Goal: Task Accomplishment & Management: Manage account settings

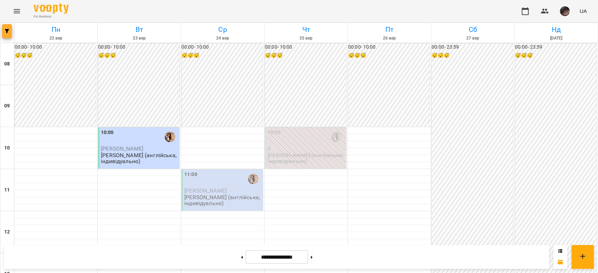
click at [6, 35] on button "button" at bounding box center [7, 31] width 10 height 14
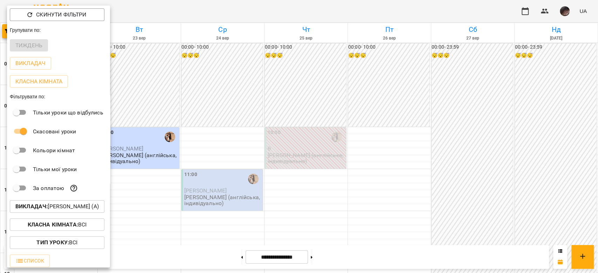
click at [55, 208] on p "Викладач : Малярська Христина Борисівна (а)" at bounding box center [56, 207] width 83 height 8
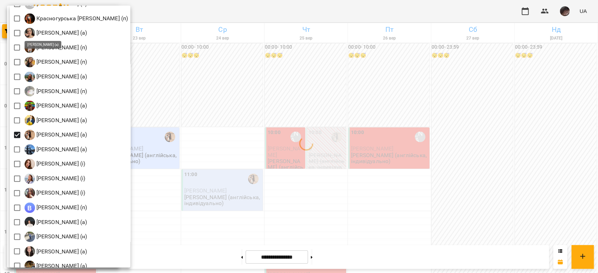
scroll to position [701, 0]
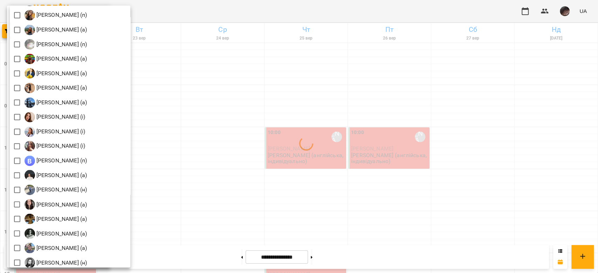
click at [337, 91] on div at bounding box center [299, 136] width 598 height 273
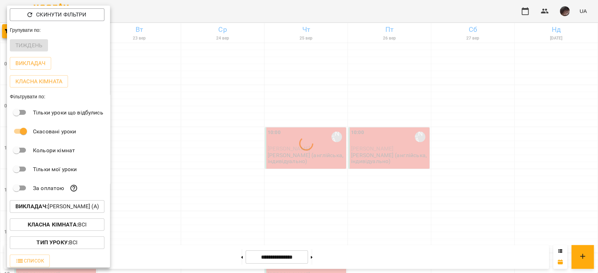
click at [337, 91] on div at bounding box center [299, 136] width 598 height 273
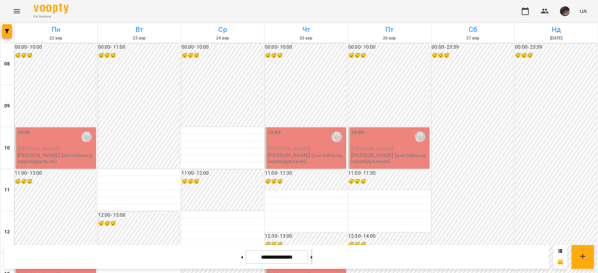
click at [313, 255] on button at bounding box center [312, 256] width 2 height 15
click at [241, 254] on button at bounding box center [242, 256] width 2 height 15
type input "**********"
click at [5, 33] on icon "button" at bounding box center [7, 31] width 4 height 4
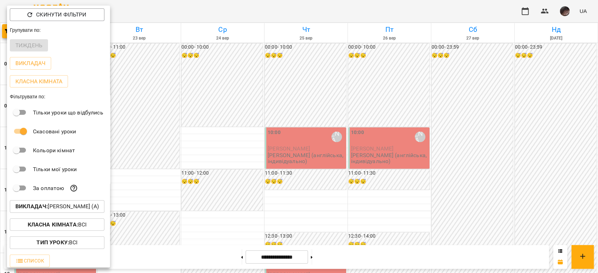
click at [80, 211] on p "Викладач : Гирич Кароліна (а)" at bounding box center [56, 207] width 83 height 8
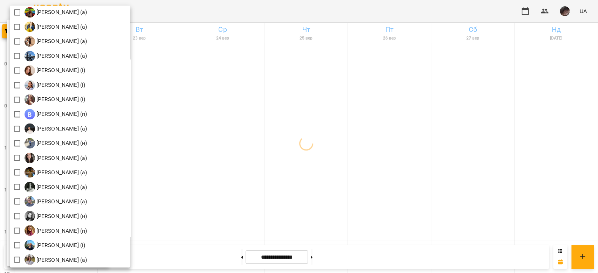
scroll to position [794, 0]
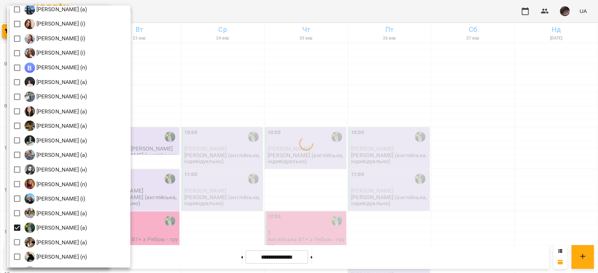
click at [390, 111] on div at bounding box center [299, 136] width 598 height 273
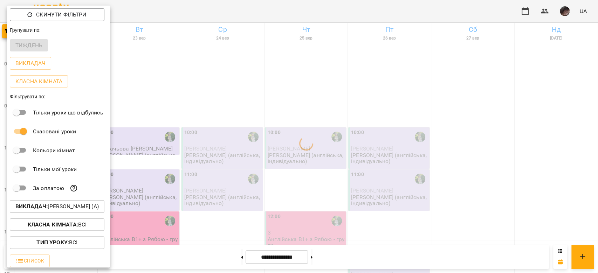
click at [391, 111] on div at bounding box center [299, 136] width 598 height 273
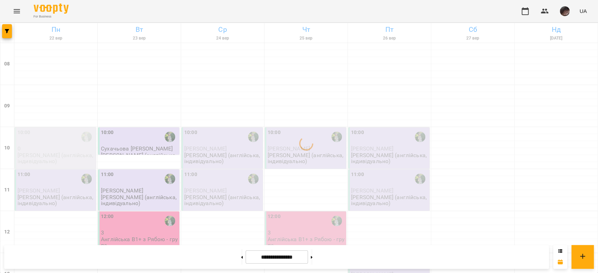
click at [54, 162] on p "Ряба Надія (англійська, індивідуально)" at bounding box center [56, 158] width 77 height 12
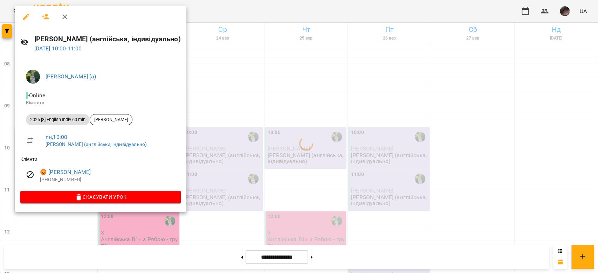
click at [342, 33] on div at bounding box center [299, 136] width 598 height 273
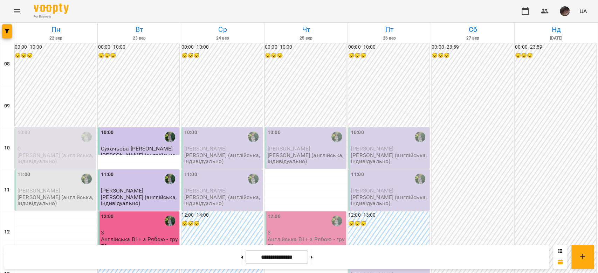
click at [52, 193] on span "Карина Борзенкова" at bounding box center [39, 190] width 42 height 7
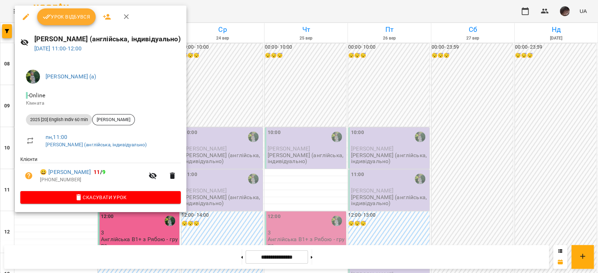
click at [86, 17] on span "Урок відбувся" at bounding box center [67, 17] width 48 height 8
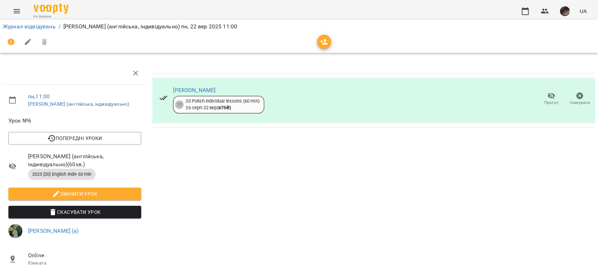
click at [541, 106] on button "Прогул" at bounding box center [551, 99] width 28 height 20
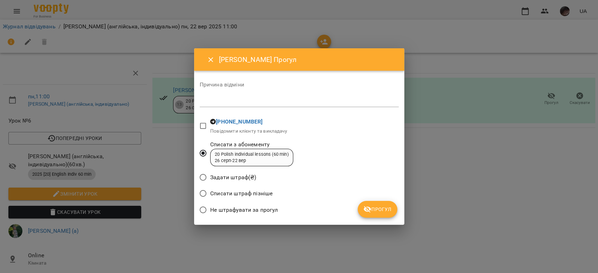
click at [370, 208] on icon "submit" at bounding box center [368, 209] width 8 height 7
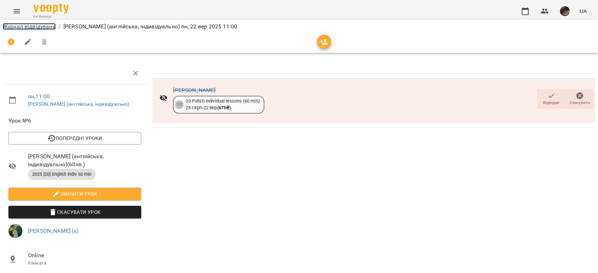
click at [17, 26] on link "Журнал відвідувань" at bounding box center [29, 26] width 53 height 7
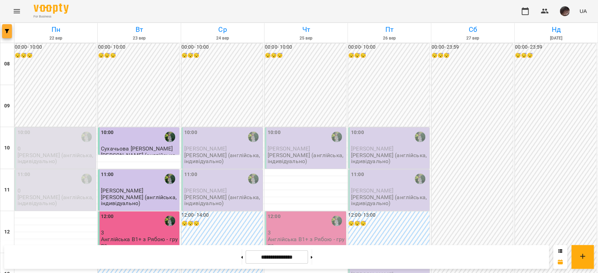
click at [7, 35] on button "button" at bounding box center [7, 31] width 10 height 14
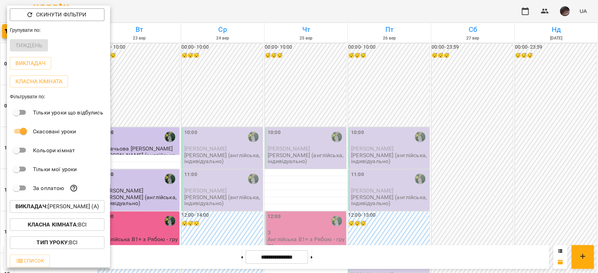
click at [85, 204] on button "Викладач : Ряба Надія Федорівна (а)" at bounding box center [57, 206] width 95 height 13
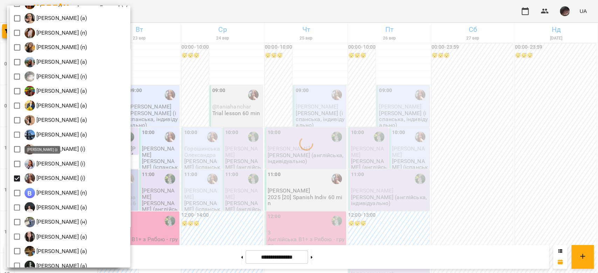
scroll to position [762, 0]
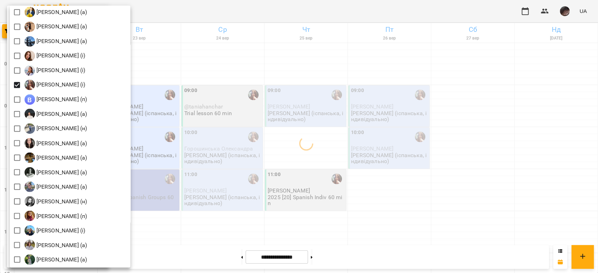
click at [264, 101] on div at bounding box center [299, 136] width 598 height 273
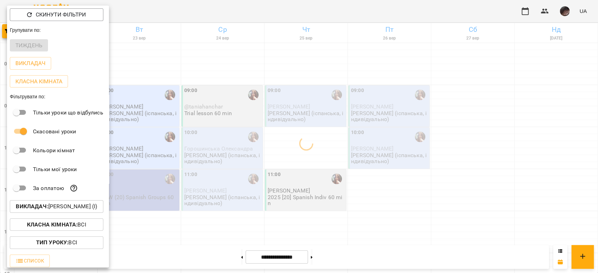
click at [264, 101] on div at bounding box center [299, 136] width 598 height 273
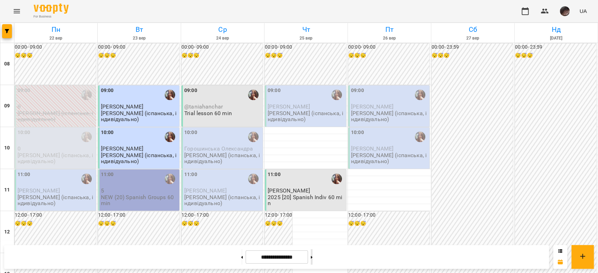
click at [313, 254] on button at bounding box center [312, 256] width 2 height 15
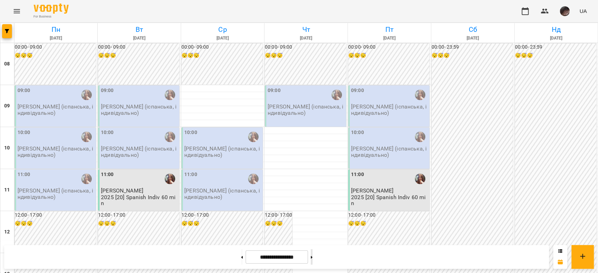
click at [313, 255] on button at bounding box center [312, 256] width 2 height 15
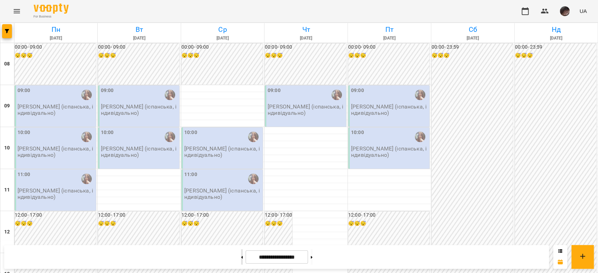
click at [241, 263] on button at bounding box center [242, 256] width 2 height 15
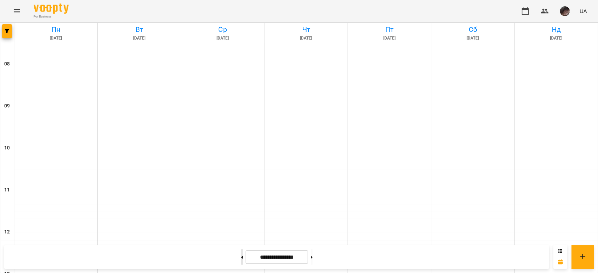
click at [241, 263] on button at bounding box center [242, 256] width 2 height 15
type input "**********"
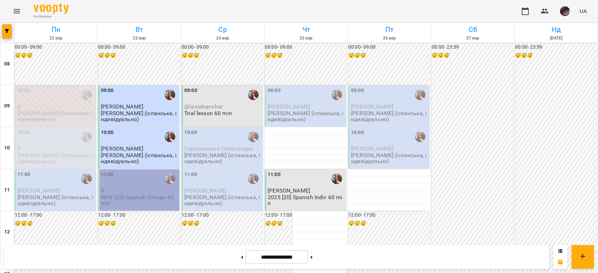
click at [126, 188] on p "5" at bounding box center [139, 191] width 77 height 6
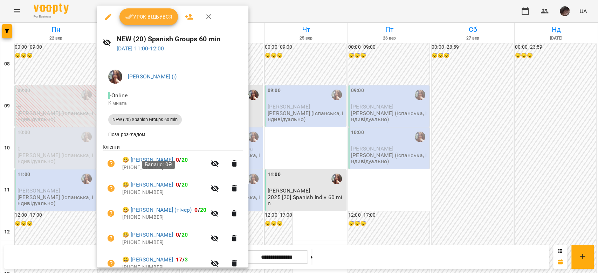
scroll to position [34, 0]
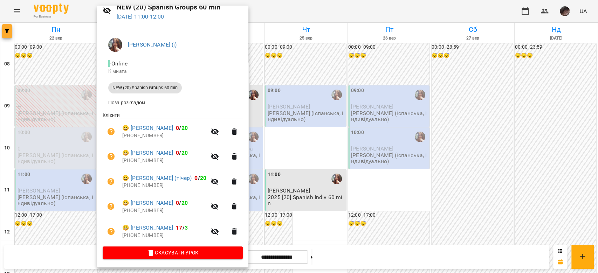
click at [0, 30] on div at bounding box center [299, 136] width 598 height 273
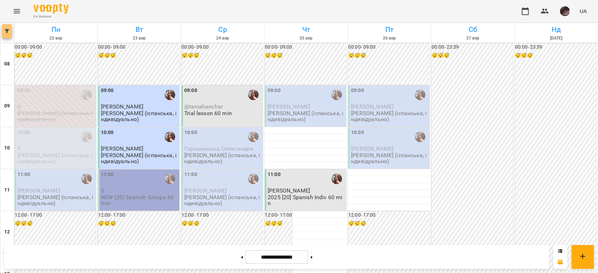
click at [5, 30] on icon "button" at bounding box center [7, 31] width 4 height 4
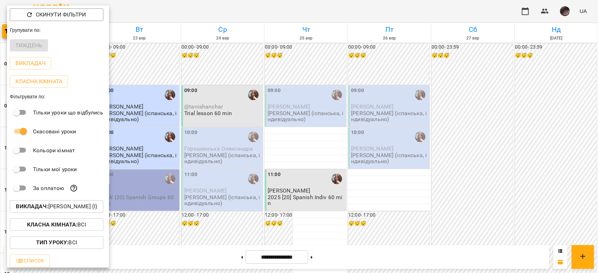
click at [88, 208] on p "Викладач : Михайлик Альона Михайлівна (і)" at bounding box center [56, 207] width 81 height 8
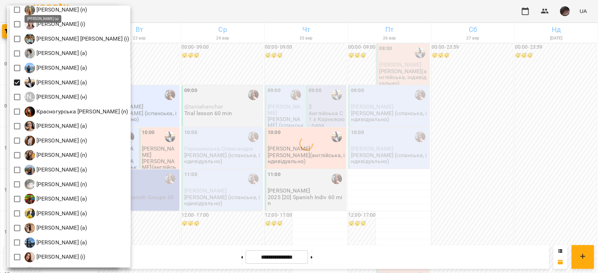
scroll to position [747, 0]
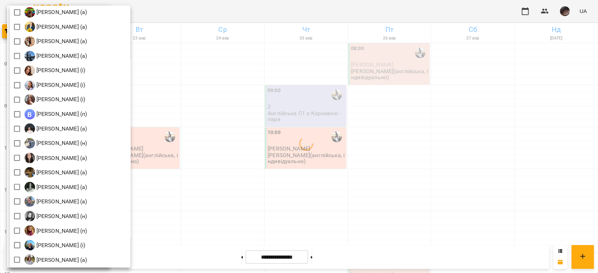
click at [351, 158] on div at bounding box center [299, 136] width 598 height 273
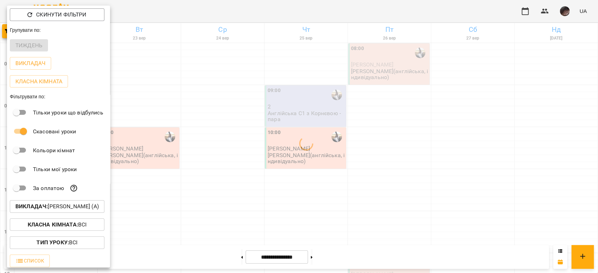
click at [343, 157] on div at bounding box center [299, 136] width 598 height 273
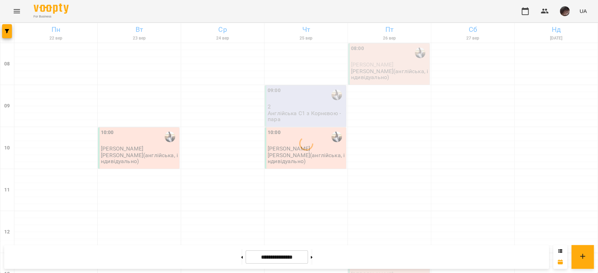
scroll to position [327, 0]
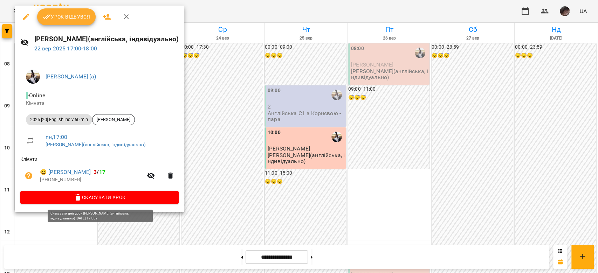
click at [145, 193] on button "Скасувати Урок" at bounding box center [99, 197] width 158 height 13
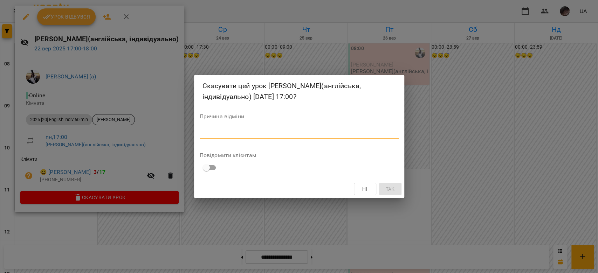
click at [211, 131] on textarea at bounding box center [299, 133] width 199 height 7
type textarea "*"
click at [397, 192] on button "Так" at bounding box center [390, 189] width 22 height 13
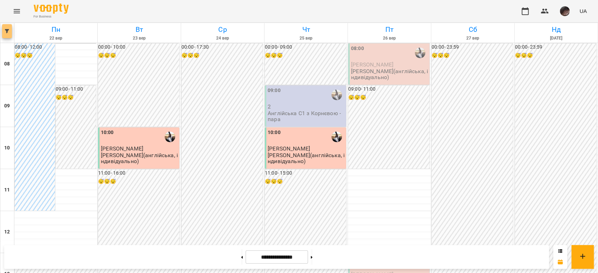
click at [5, 32] on icon "button" at bounding box center [7, 31] width 4 height 4
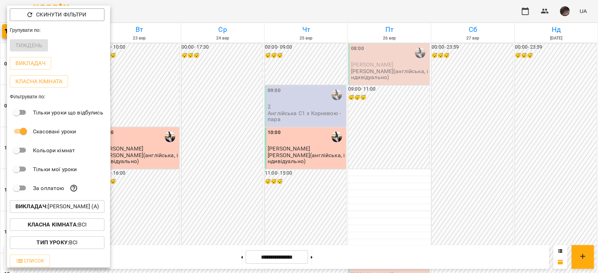
click at [78, 211] on p "Викладач : Корнєва Марина Володимирівна (а)" at bounding box center [56, 207] width 83 height 8
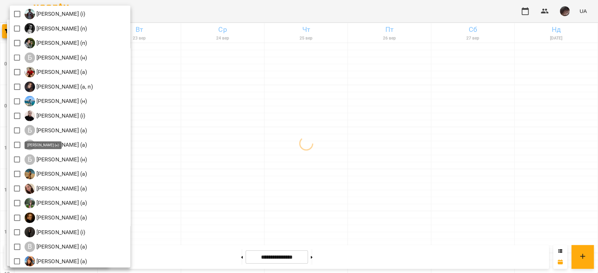
scroll to position [0, 0]
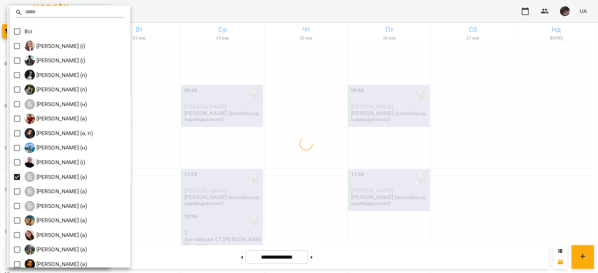
click at [382, 177] on div at bounding box center [299, 136] width 598 height 273
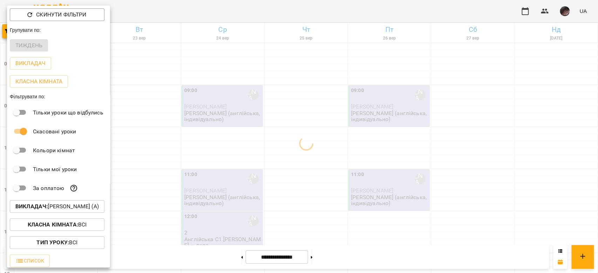
click at [382, 177] on div at bounding box center [299, 136] width 598 height 273
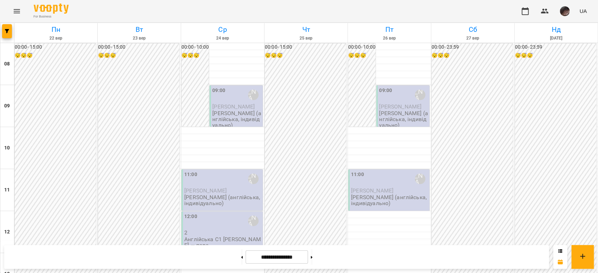
scroll to position [187, 0]
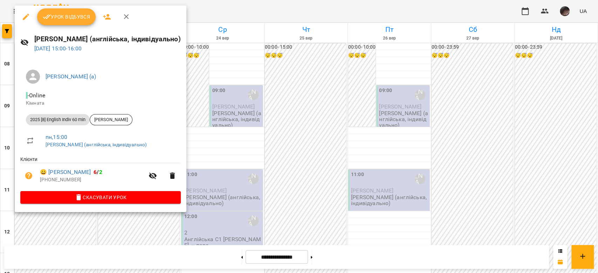
click at [27, 11] on button "button" at bounding box center [26, 16] width 17 height 17
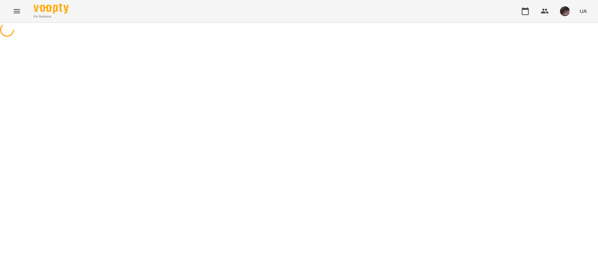
select select "**********"
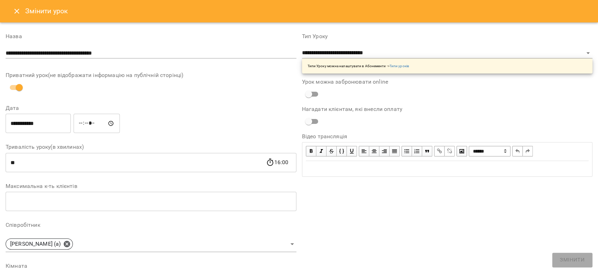
click at [48, 131] on input "**********" at bounding box center [38, 124] width 65 height 20
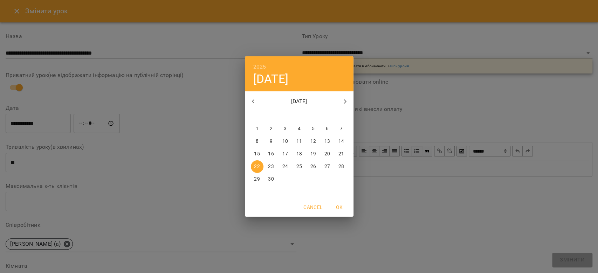
click at [271, 167] on p "23" at bounding box center [271, 166] width 6 height 7
type input "**********"
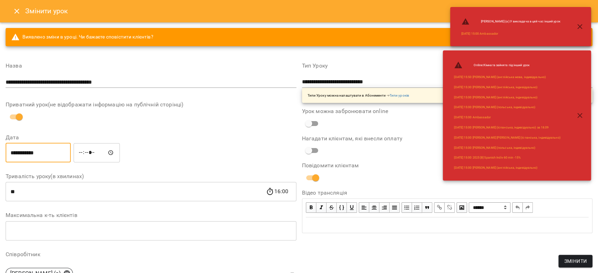
click at [89, 160] on input "*****" at bounding box center [97, 153] width 46 height 20
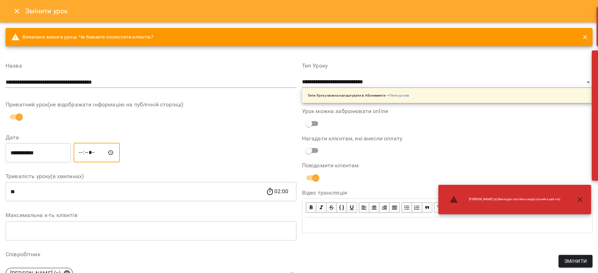
type input "*****"
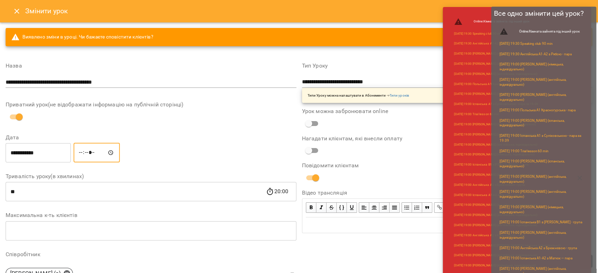
click at [592, 262] on button "Змінити" at bounding box center [576, 261] width 34 height 13
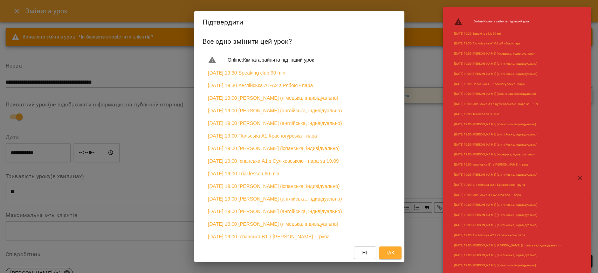
click at [394, 249] on span "Так" at bounding box center [389, 253] width 9 height 8
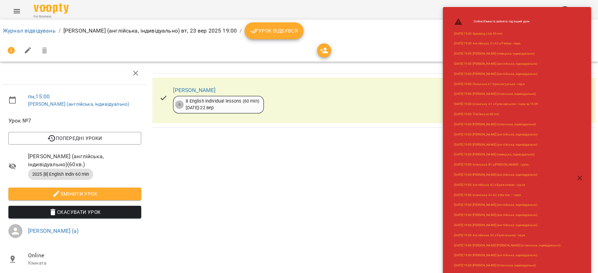
click at [17, 27] on li "Журнал відвідувань" at bounding box center [29, 31] width 53 height 8
click at [11, 32] on link "Журнал відвідувань" at bounding box center [29, 30] width 53 height 7
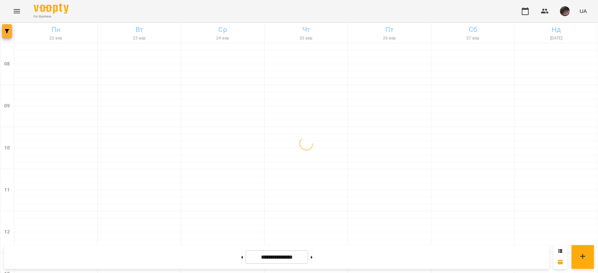
click at [4, 30] on span "button" at bounding box center [7, 31] width 10 height 4
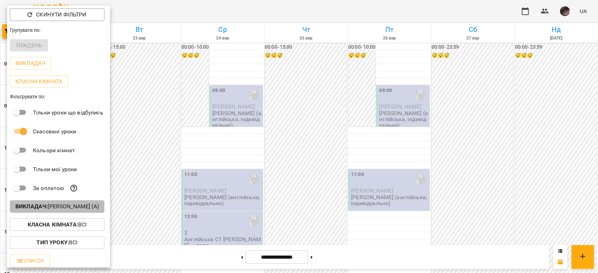
click at [80, 209] on p "Викладач : Богуш Альбіна (а)" at bounding box center [56, 207] width 83 height 8
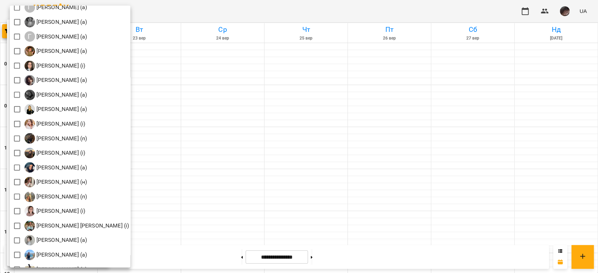
scroll to position [327, 0]
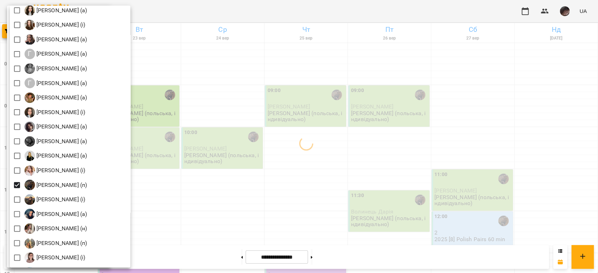
click at [267, 144] on div at bounding box center [299, 136] width 598 height 273
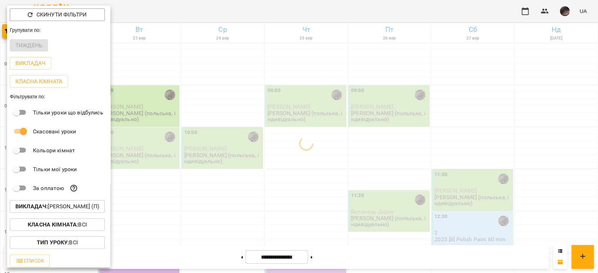
click at [267, 144] on div at bounding box center [299, 136] width 598 height 273
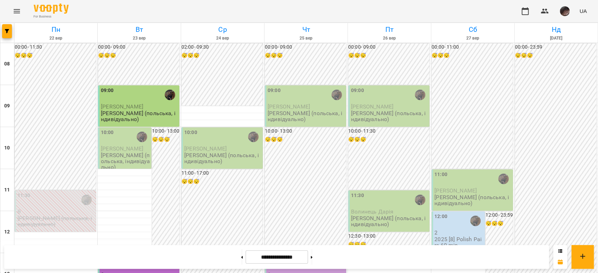
scroll to position [374, 0]
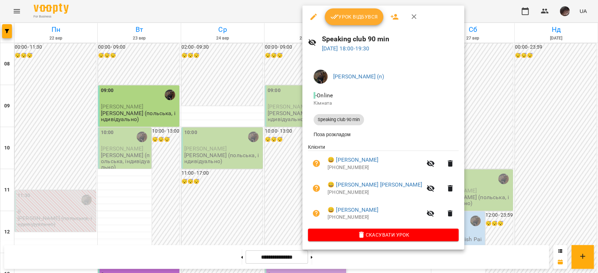
click at [534, 174] on div at bounding box center [299, 136] width 598 height 273
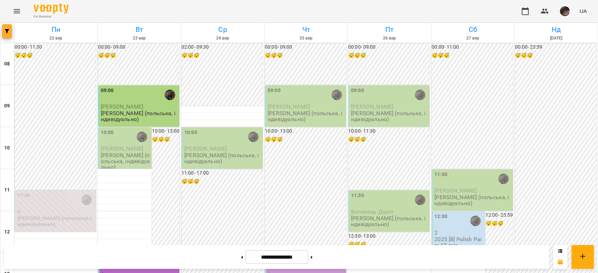
click at [6, 34] on button "button" at bounding box center [7, 31] width 10 height 14
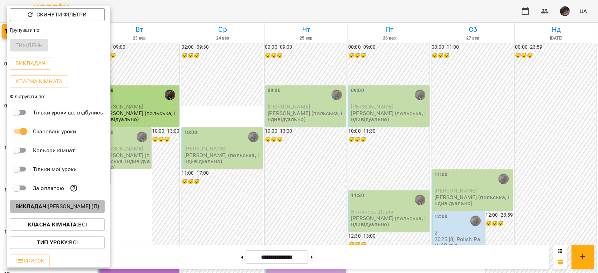
click at [97, 206] on p "Викладач : Доскоч Софія Володимирівна (п)" at bounding box center [57, 207] width 84 height 8
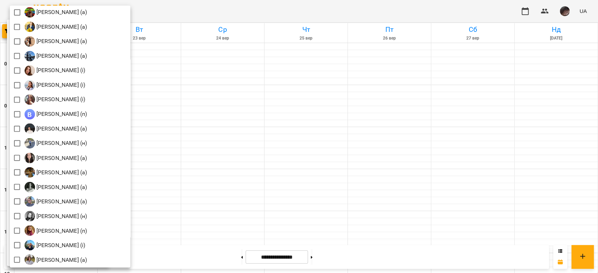
scroll to position [841, 0]
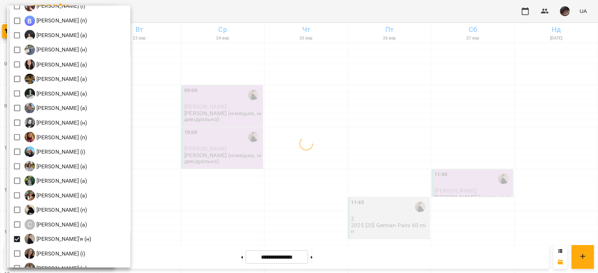
click at [327, 155] on div at bounding box center [299, 136] width 598 height 273
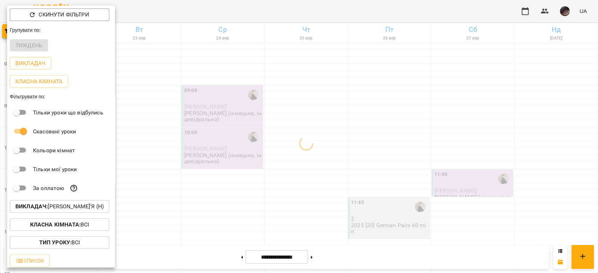
click at [327, 155] on div at bounding box center [299, 136] width 598 height 273
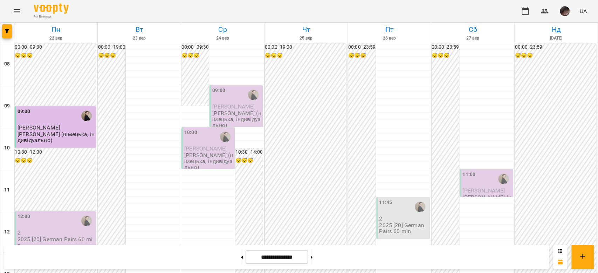
scroll to position [0, 0]
click at [5, 34] on button "button" at bounding box center [7, 31] width 10 height 14
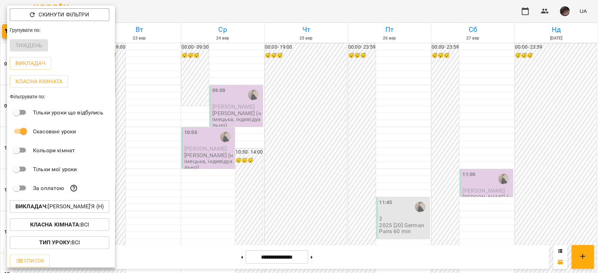
click at [61, 206] on p "Викладач : Студенко Дар'я (н)" at bounding box center [59, 207] width 88 height 8
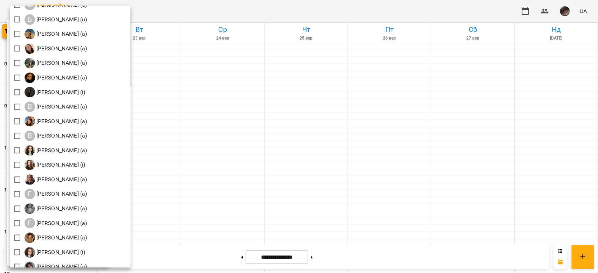
scroll to position [140, 0]
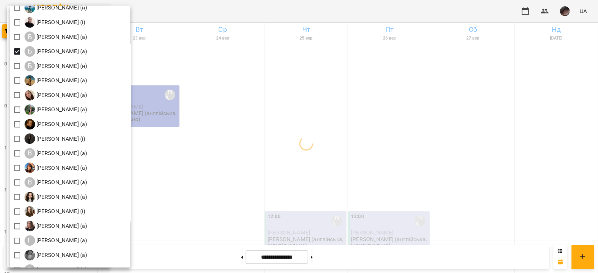
click at [296, 99] on div at bounding box center [299, 136] width 598 height 273
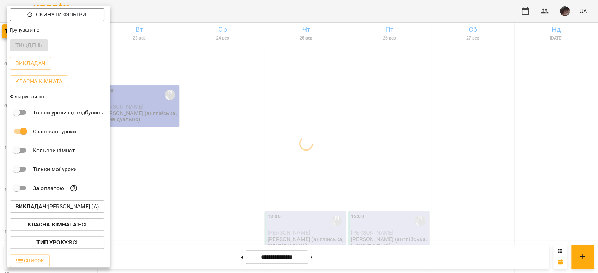
click at [296, 99] on div at bounding box center [299, 136] width 598 height 273
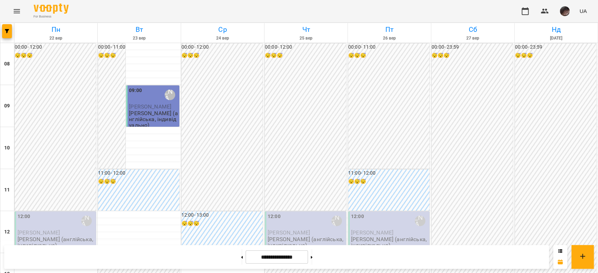
scroll to position [280, 0]
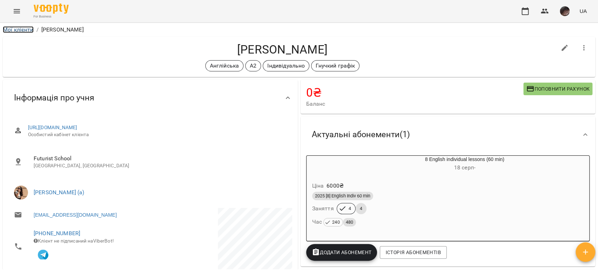
click at [25, 30] on link "Мої клієнти" at bounding box center [18, 29] width 31 height 7
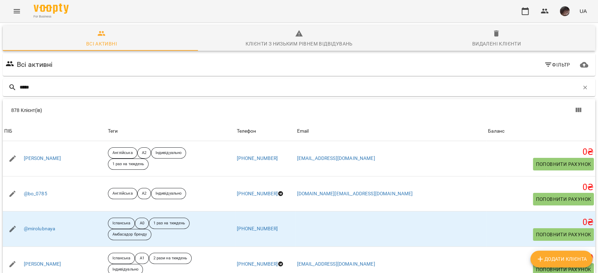
type input "******"
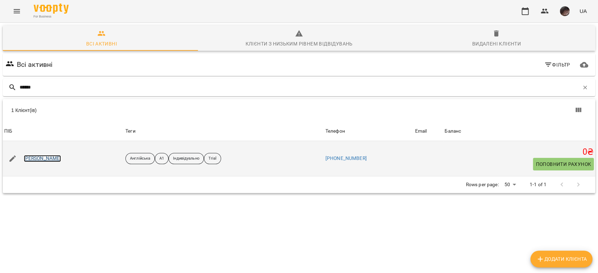
click at [42, 159] on link "Жанна Баласюк" at bounding box center [42, 158] width 37 height 7
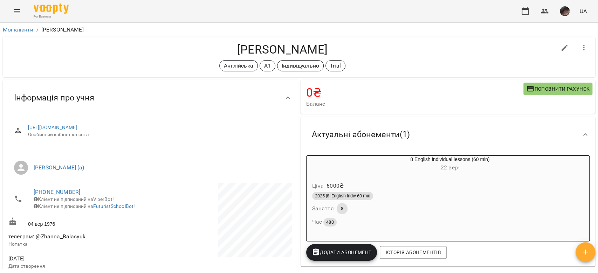
scroll to position [233, 0]
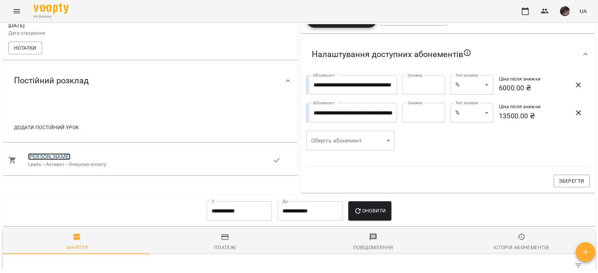
click at [48, 160] on link "Жанна Баласюк" at bounding box center [49, 156] width 42 height 7
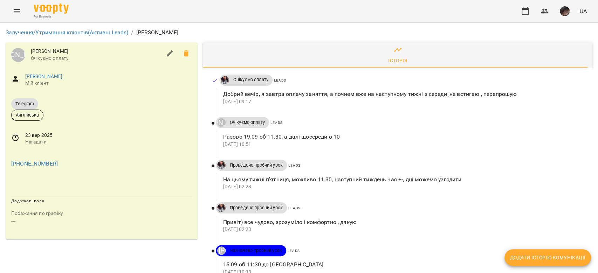
click at [21, 16] on button "Menu" at bounding box center [16, 11] width 17 height 17
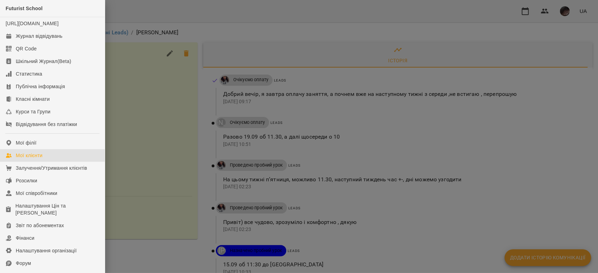
click at [35, 159] on div "Мої клієнти" at bounding box center [29, 155] width 27 height 7
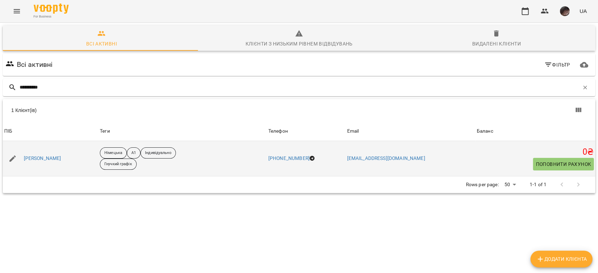
type input "**********"
click at [52, 155] on div "[PERSON_NAME]" at bounding box center [42, 159] width 40 height 10
click at [53, 156] on link "[PERSON_NAME]" at bounding box center [42, 158] width 37 height 7
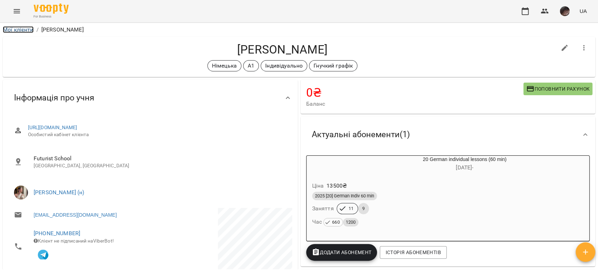
click at [18, 31] on link "Мої клієнти" at bounding box center [18, 29] width 31 height 7
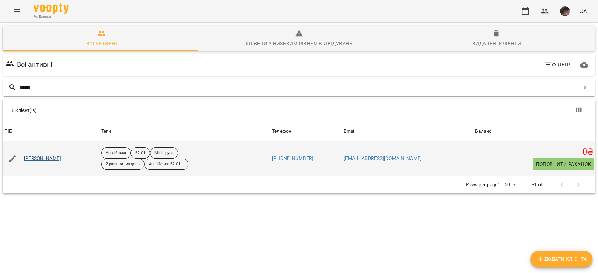
type input "******"
click at [52, 158] on link "Якобюк Дмитро" at bounding box center [42, 158] width 37 height 7
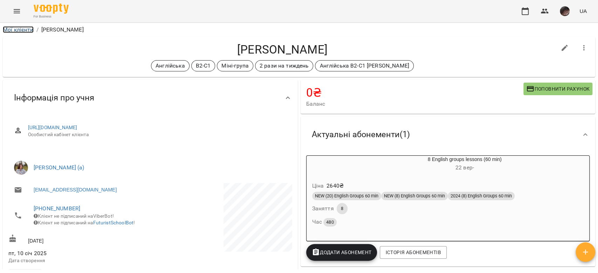
click at [14, 31] on link "Мої клієнти" at bounding box center [18, 29] width 31 height 7
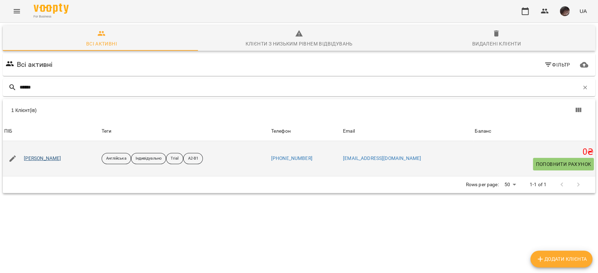
type input "******"
click at [47, 160] on link "Кямаля Мехтієва" at bounding box center [42, 158] width 37 height 7
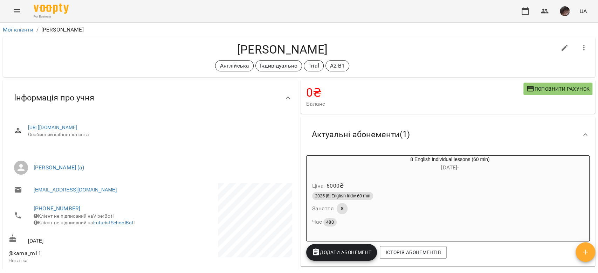
click at [560, 42] on button "button" at bounding box center [564, 48] width 17 height 17
select select "**"
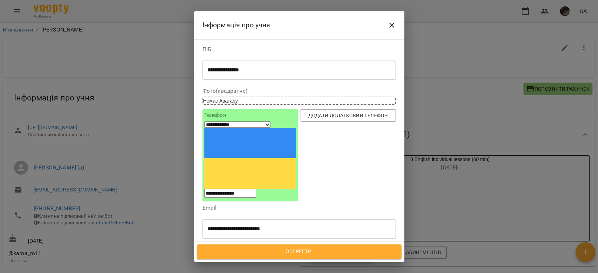
click at [298, 258] on div at bounding box center [294, 262] width 8 height 8
type input "*"
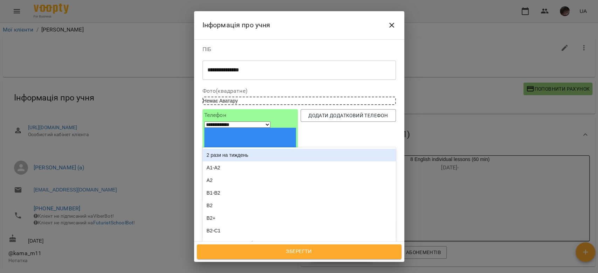
click at [243, 149] on div "2 рази на тиждень" at bounding box center [299, 155] width 193 height 13
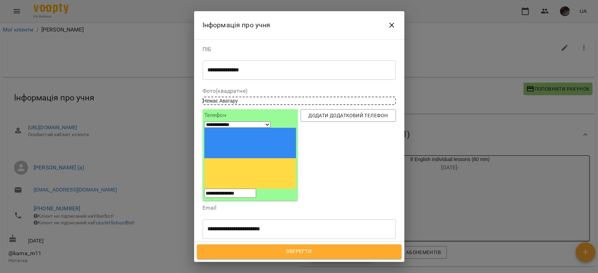
click at [344, 248] on span "Зберегти" at bounding box center [299, 251] width 189 height 9
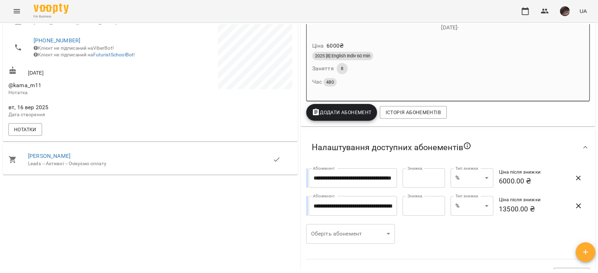
scroll to position [187, 0]
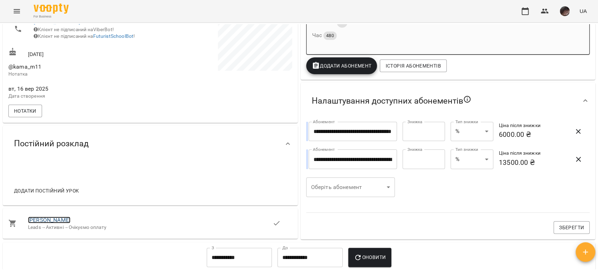
click at [50, 224] on link "Кямаля Мехтієва" at bounding box center [49, 220] width 42 height 7
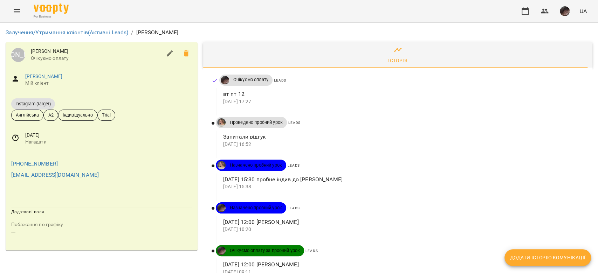
click at [538, 259] on span "Додати історію комунікації" at bounding box center [547, 258] width 75 height 8
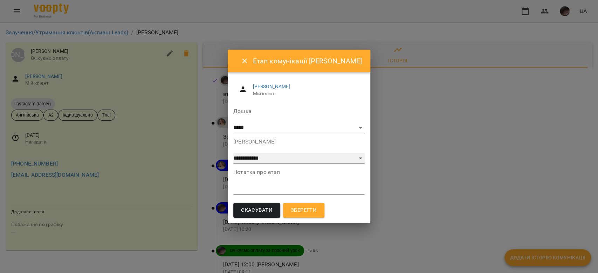
click at [247, 156] on select "**********" at bounding box center [298, 158] width 131 height 11
select select "**********"
click at [233, 153] on select "**********" at bounding box center [298, 158] width 131 height 11
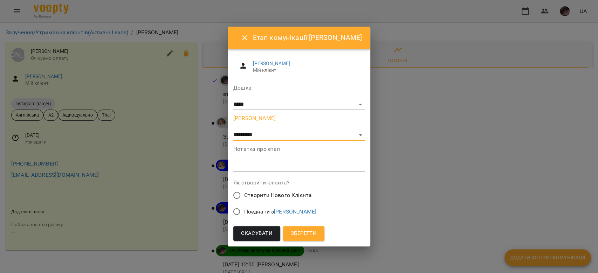
click at [307, 237] on span "Зберегти" at bounding box center [304, 233] width 26 height 9
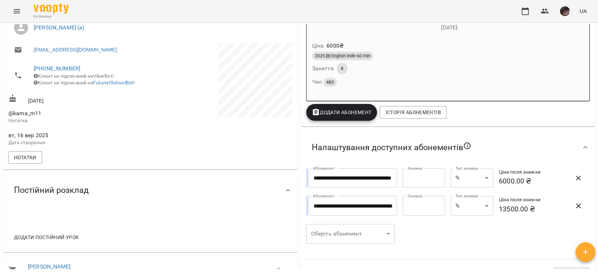
scroll to position [187, 0]
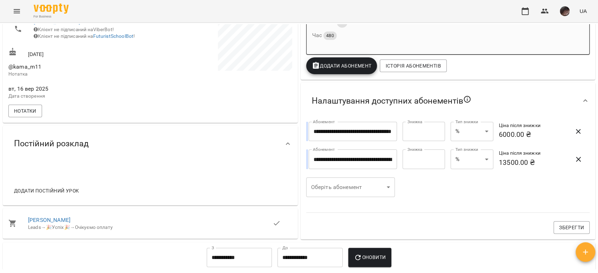
click at [50, 188] on div "Додати постійний урок" at bounding box center [46, 191] width 76 height 18
click at [47, 195] on span "Додати постійний урок" at bounding box center [46, 191] width 65 height 8
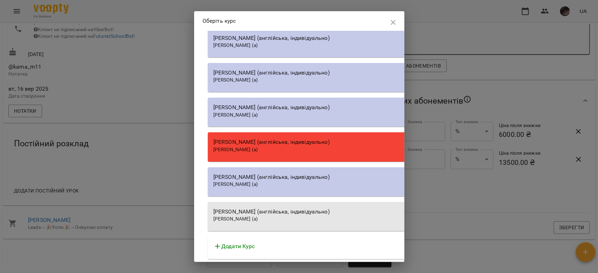
scroll to position [8572, 0]
click at [264, 112] on div "[PERSON_NAME] (англійська, індивідуально)" at bounding box center [407, 107] width 388 height 8
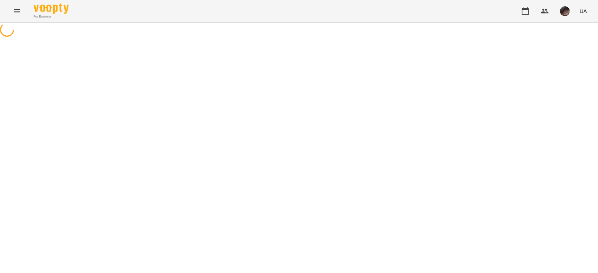
select select "**********"
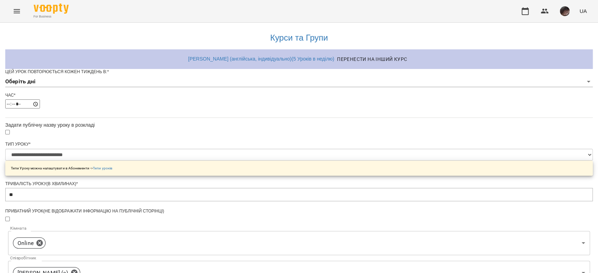
click at [238, 95] on body "**********" at bounding box center [299, 226] width 598 height 452
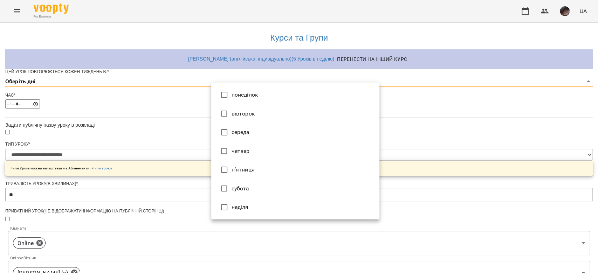
click at [237, 108] on li "вівторок" at bounding box center [295, 113] width 168 height 19
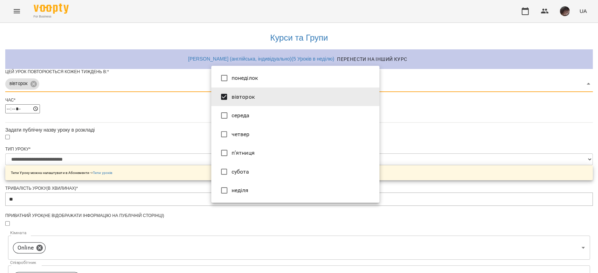
click at [235, 149] on li "п’ятниця" at bounding box center [295, 153] width 168 height 19
type input "***"
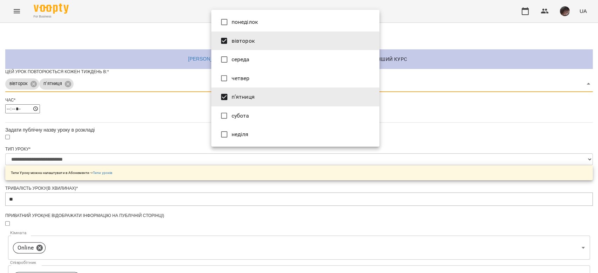
click at [87, 150] on div at bounding box center [299, 136] width 598 height 273
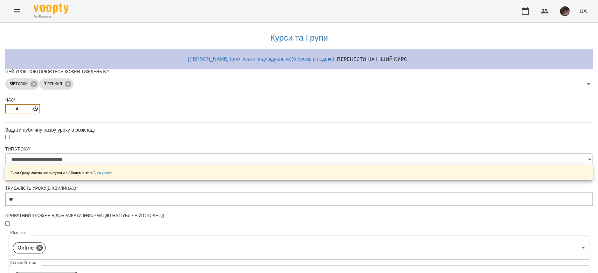
click at [40, 114] on input "*****" at bounding box center [22, 108] width 35 height 9
type input "*****"
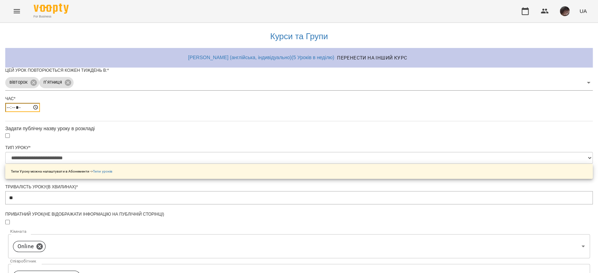
scroll to position [233, 0]
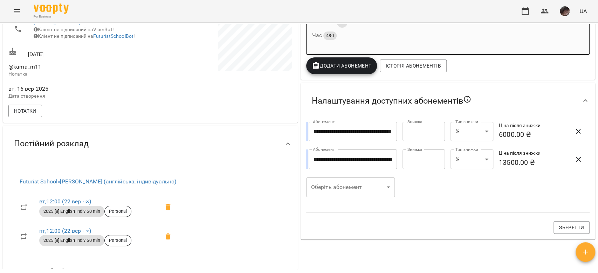
scroll to position [280, 0]
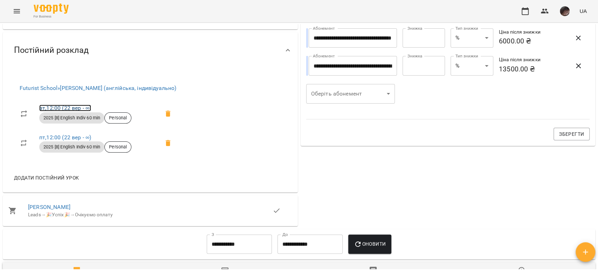
click at [80, 111] on link "вт , 12:00 (22 вер - ∞)" at bounding box center [65, 108] width 52 height 7
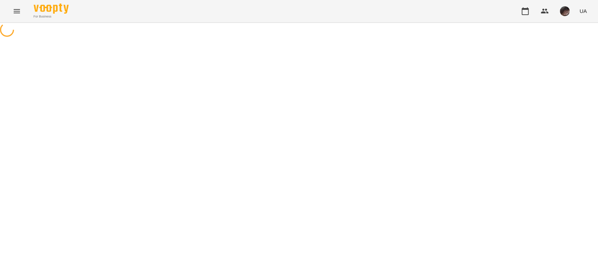
select select "*"
select select "**********"
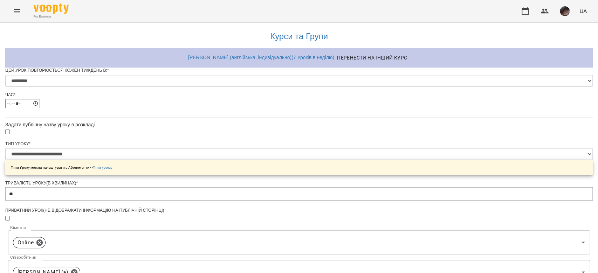
scroll to position [233, 0]
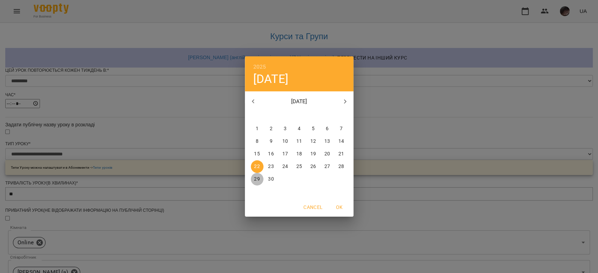
click at [257, 175] on button "29" at bounding box center [257, 179] width 13 height 13
type input "**********"
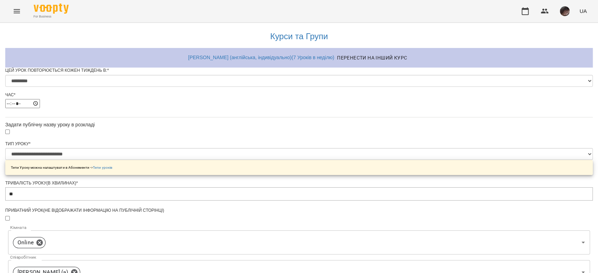
scroll to position [297, 0]
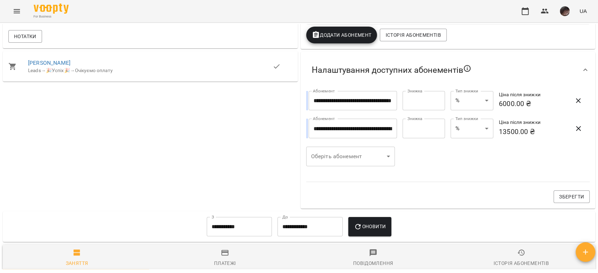
scroll to position [217, 0]
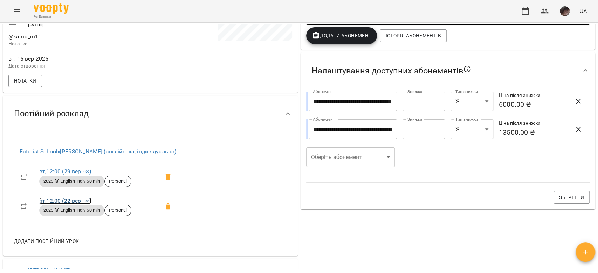
click at [69, 204] on link "пт , 12:00 (22 вер - ∞)" at bounding box center [65, 201] width 52 height 7
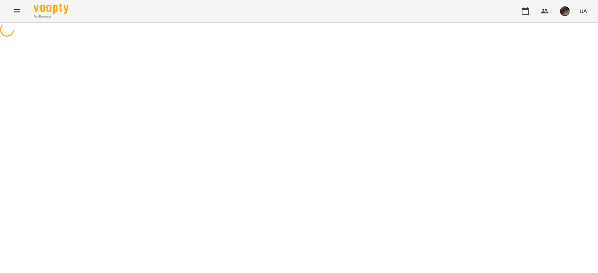
select select "*"
select select "**********"
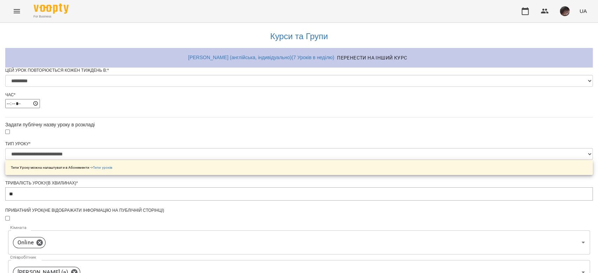
scroll to position [280, 0]
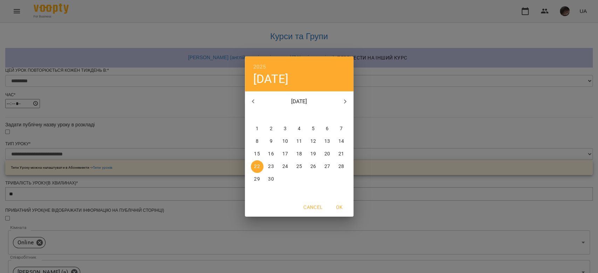
click at [254, 182] on span "29" at bounding box center [257, 179] width 13 height 7
type input "**********"
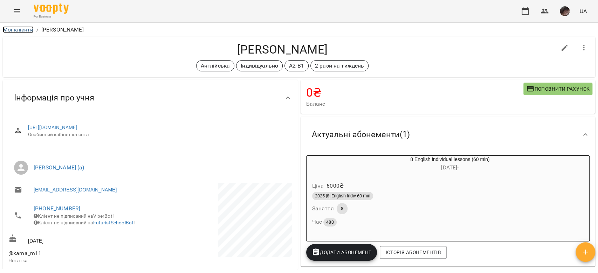
click at [18, 29] on link "Мої клієнти" at bounding box center [18, 29] width 31 height 7
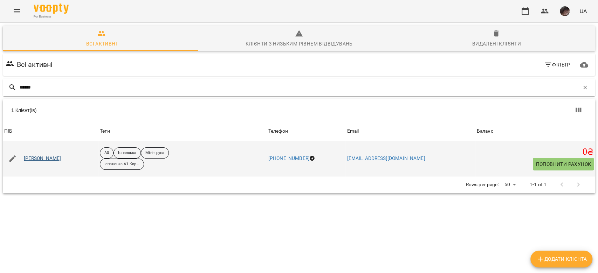
type input "******"
click at [41, 158] on link "Шурипа Юрій" at bounding box center [42, 158] width 37 height 7
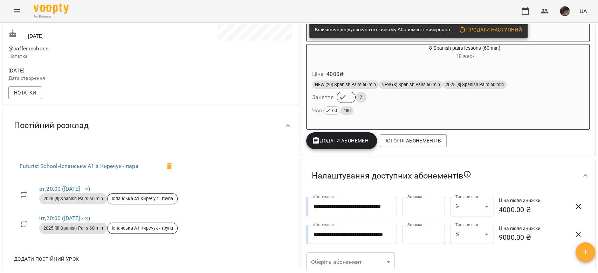
scroll to position [123, 0]
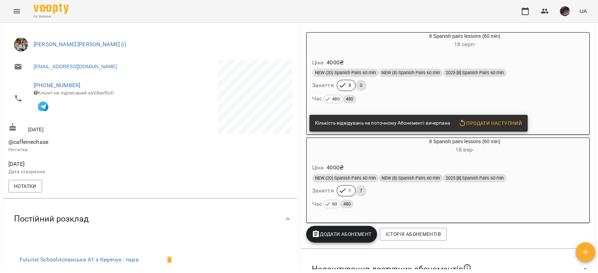
click at [393, 186] on div "NEW (20) Spanish Pairs 60 min NEW (8) Spanish Pairs 60 min 2025 [8] Spanish Pai…" at bounding box center [448, 192] width 275 height 38
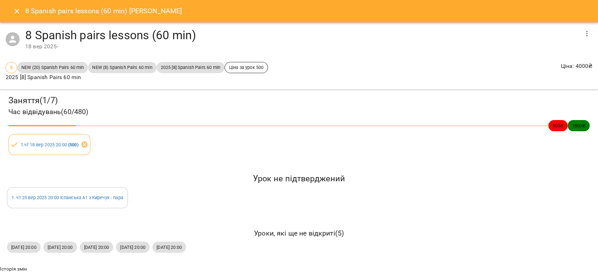
click at [13, 13] on icon "Close" at bounding box center [17, 11] width 8 height 8
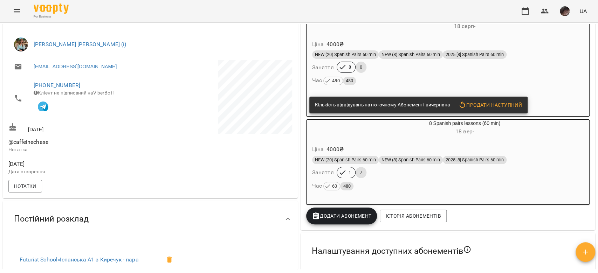
scroll to position [0, 0]
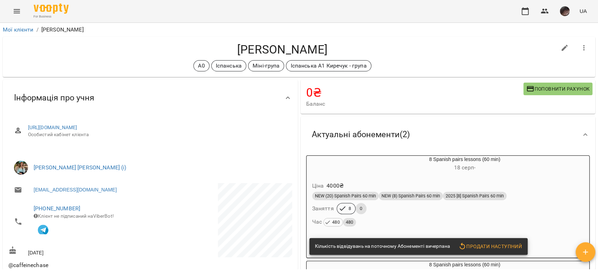
click at [396, 188] on div "Ціна 4000 ₴" at bounding box center [448, 186] width 275 height 13
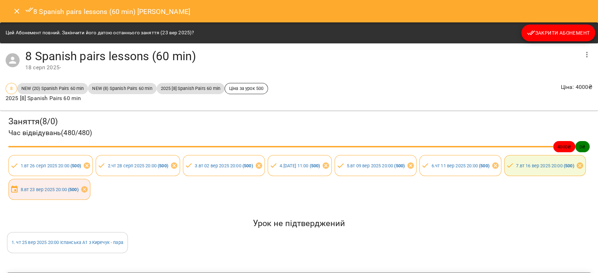
click at [13, 8] on icon "Close" at bounding box center [17, 11] width 8 height 8
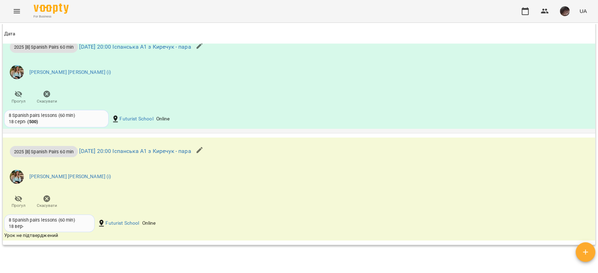
scroll to position [841, 0]
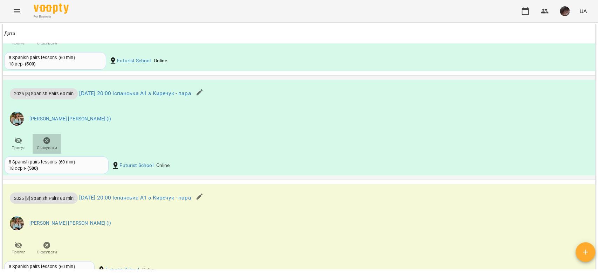
click at [53, 144] on span "Скасувати" at bounding box center [47, 144] width 20 height 14
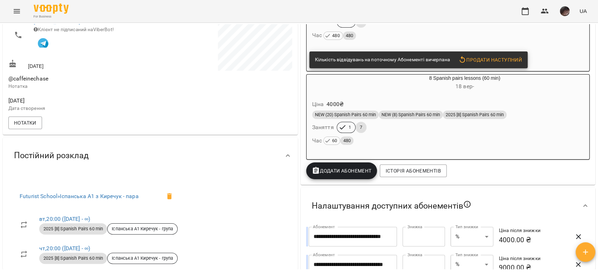
scroll to position [47, 0]
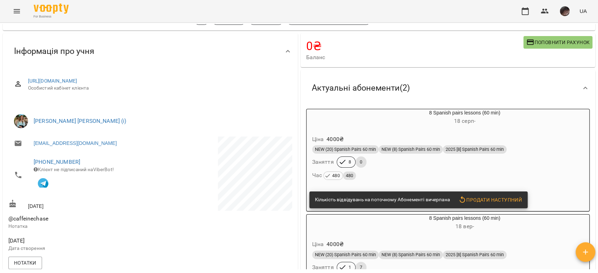
click at [366, 147] on span "NEW (20) Spanish Pairs 60 min" at bounding box center [345, 149] width 67 height 6
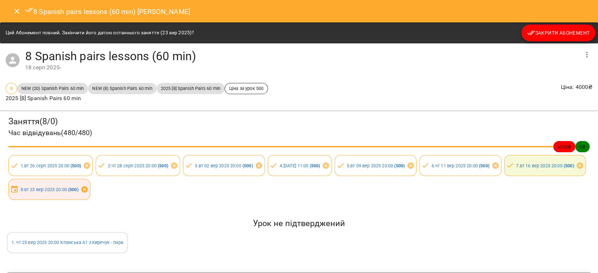
click at [88, 192] on icon at bounding box center [85, 190] width 8 height 8
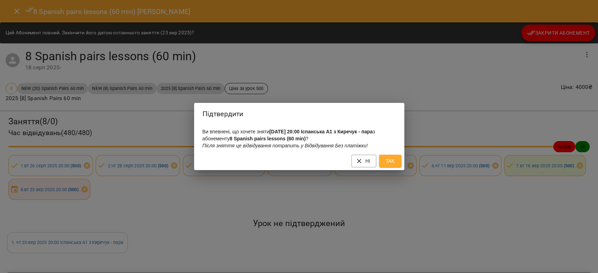
click at [397, 162] on button "Так" at bounding box center [390, 161] width 22 height 13
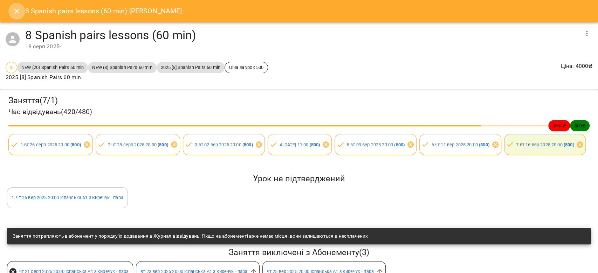
click at [19, 15] on button "Close" at bounding box center [16, 11] width 17 height 17
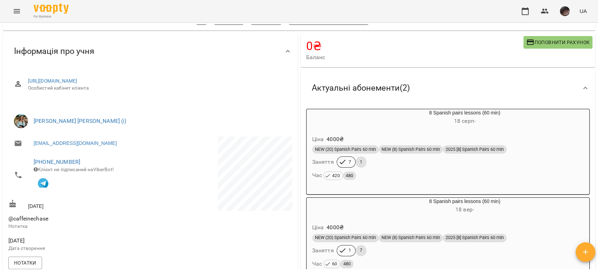
scroll to position [93, 0]
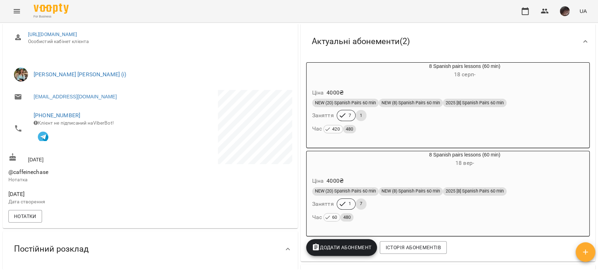
click at [399, 178] on div "Ціна 4000 ₴" at bounding box center [448, 181] width 275 height 13
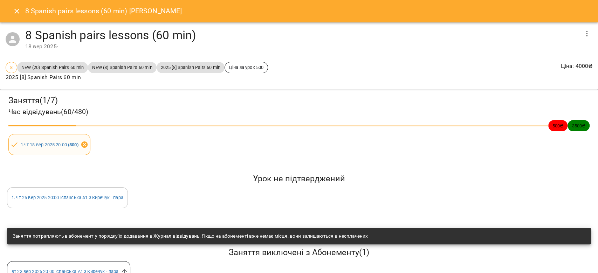
click at [85, 144] on icon at bounding box center [85, 145] width 8 height 8
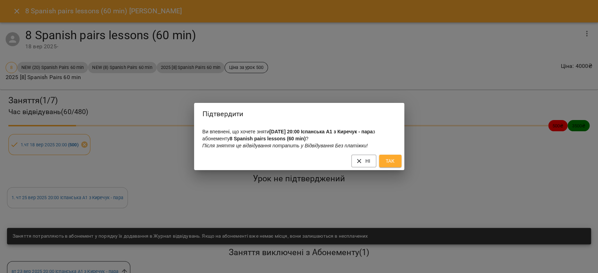
click at [394, 163] on span "Так" at bounding box center [390, 161] width 11 height 8
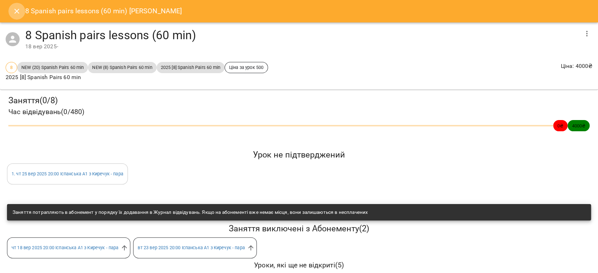
click at [17, 14] on icon "Close" at bounding box center [17, 11] width 8 height 8
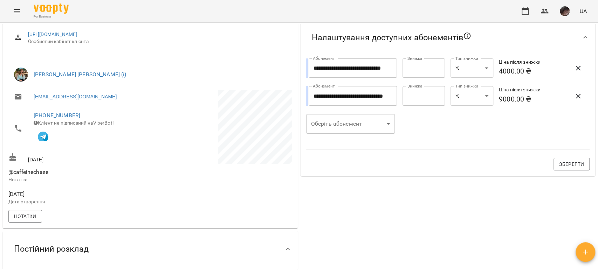
scroll to position [0, 0]
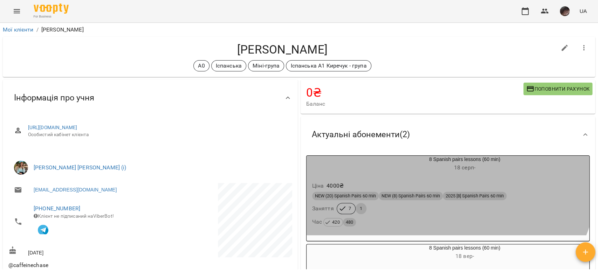
click at [406, 168] on h6 "18 серп -" at bounding box center [464, 168] width 249 height 10
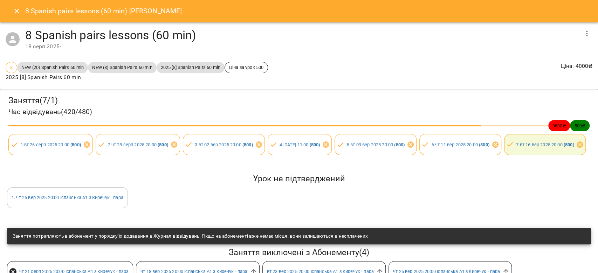
scroll to position [48, 0]
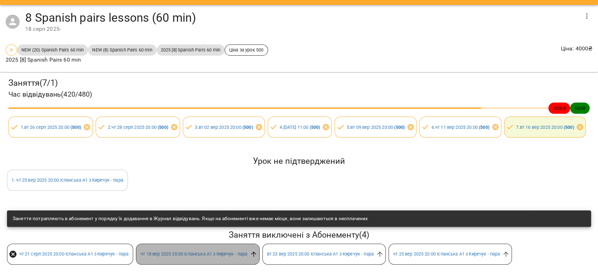
click at [257, 251] on icon at bounding box center [254, 255] width 8 height 8
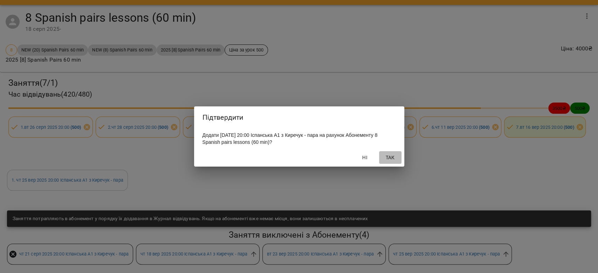
click at [396, 163] on button "Так" at bounding box center [390, 157] width 22 height 13
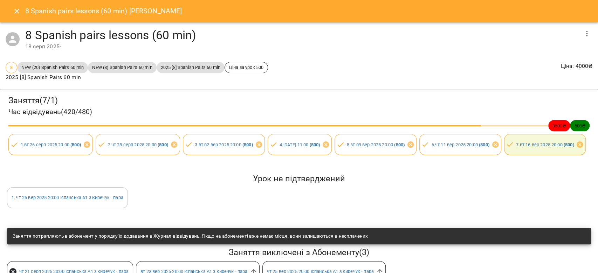
click at [21, 8] on button "Close" at bounding box center [16, 11] width 17 height 17
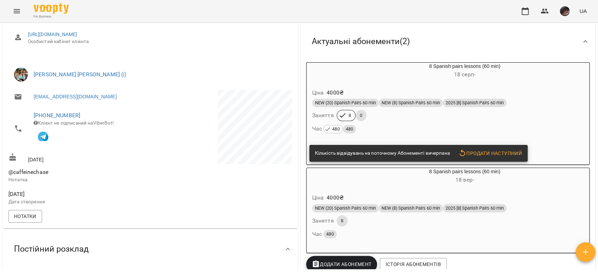
scroll to position [47, 0]
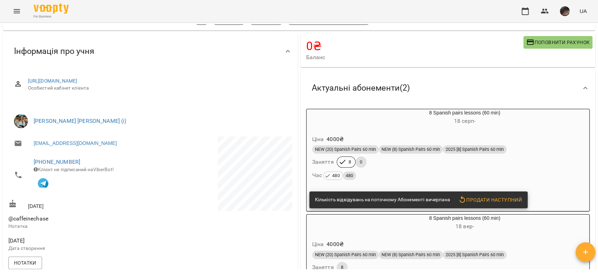
click at [352, 110] on div "8 Spanish pairs lessons (60 min) 18 серп -" at bounding box center [464, 117] width 249 height 17
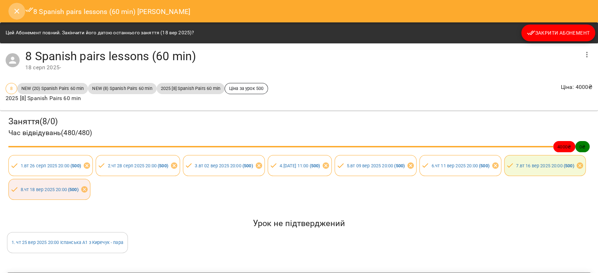
click at [14, 17] on button "Close" at bounding box center [16, 11] width 17 height 17
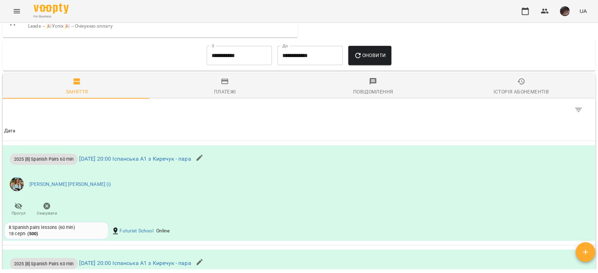
scroll to position [0, 0]
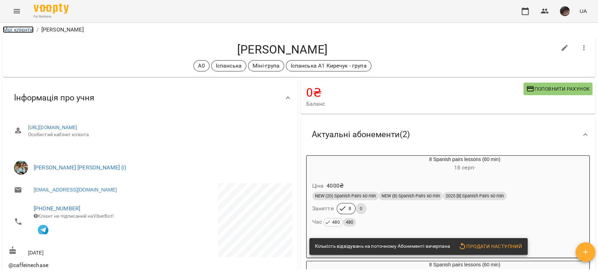
click at [15, 31] on link "Мої клієнти" at bounding box center [18, 29] width 31 height 7
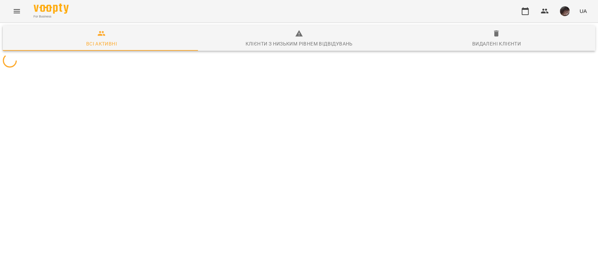
click at [510, 46] on div "Видалені клієнти" at bounding box center [496, 44] width 49 height 8
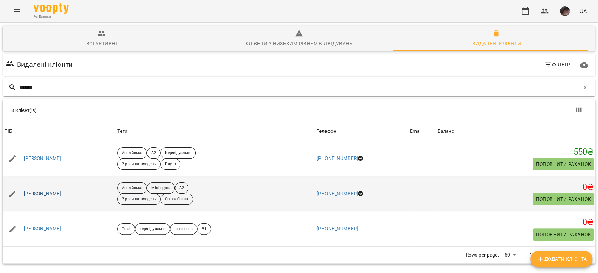
type input "*******"
click at [45, 194] on link "[PERSON_NAME]" at bounding box center [42, 194] width 37 height 7
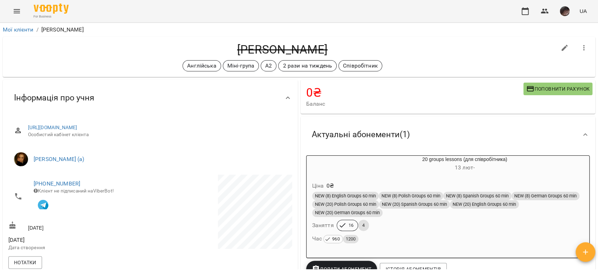
click at [579, 52] on button "button" at bounding box center [584, 48] width 17 height 17
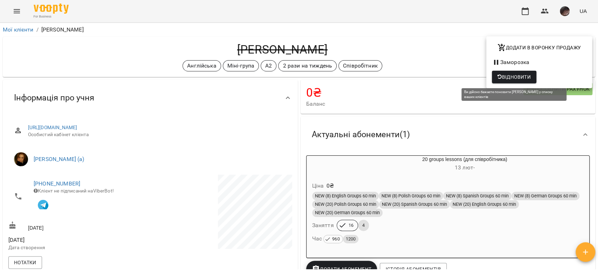
click at [515, 76] on span "Відновити" at bounding box center [514, 77] width 33 height 8
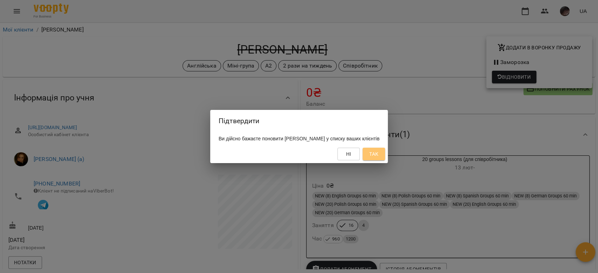
click at [378, 156] on span "Так" at bounding box center [373, 154] width 9 height 8
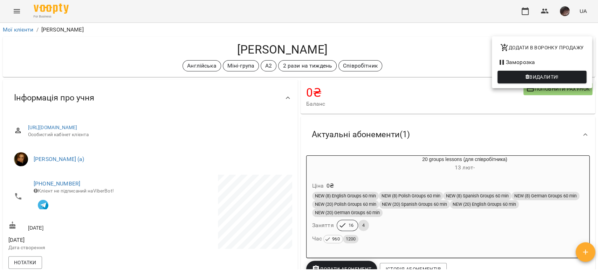
click at [409, 67] on div at bounding box center [299, 136] width 598 height 273
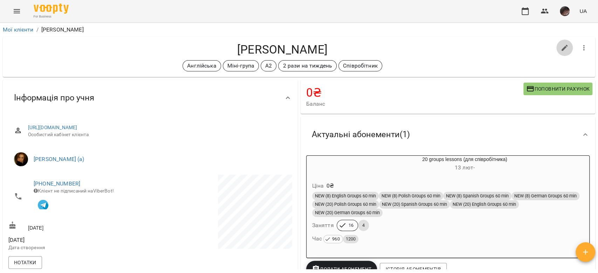
click at [558, 42] on button "button" at bounding box center [564, 48] width 17 height 17
select select "**"
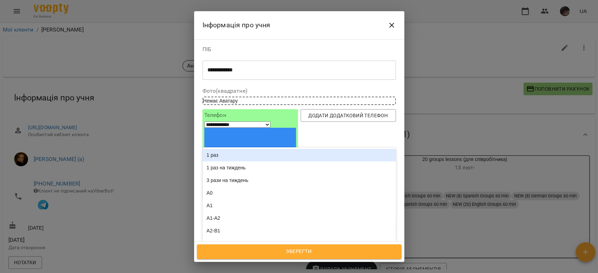
click at [343, 256] on div "Англійська Міні-група A2 2 рази на тиждень Співробітник" at bounding box center [286, 266] width 167 height 21
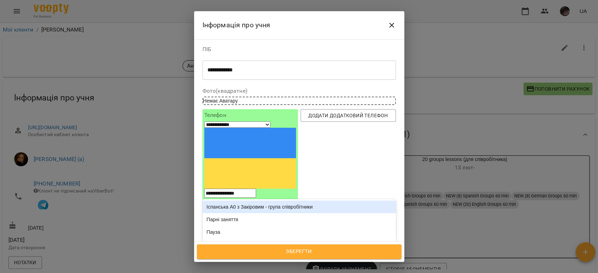
type input "***"
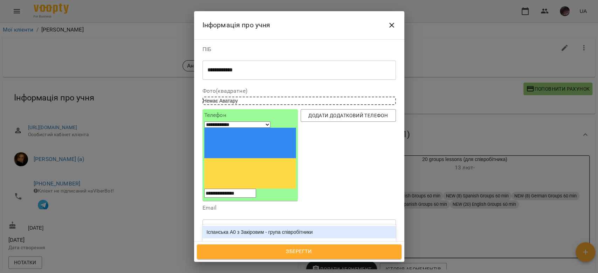
click at [339, 226] on div "Іспанська А0 з Закіровим - група співробітники" at bounding box center [299, 232] width 193 height 13
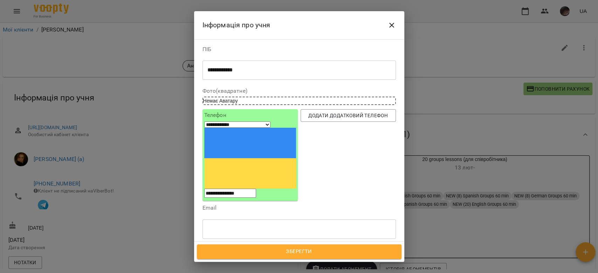
click at [346, 249] on span "Зберегти" at bounding box center [299, 251] width 189 height 9
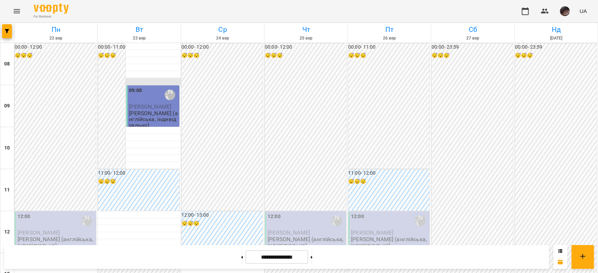
scroll to position [47, 0]
click at [313, 264] on button at bounding box center [312, 256] width 2 height 15
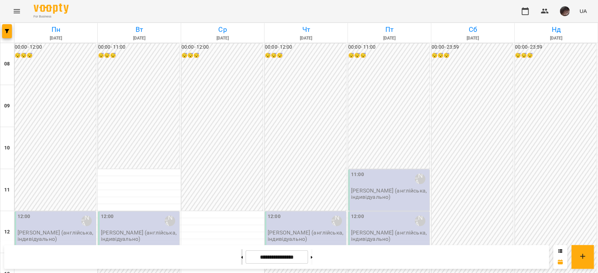
click at [241, 251] on button at bounding box center [242, 256] width 2 height 15
type input "**********"
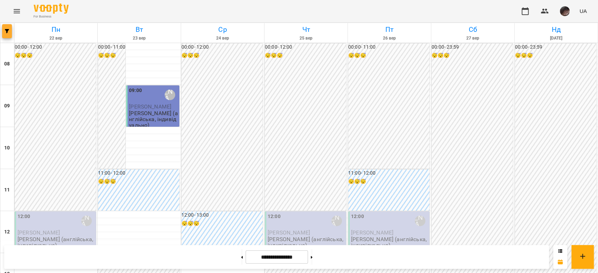
click at [11, 29] on span "button" at bounding box center [7, 31] width 10 height 4
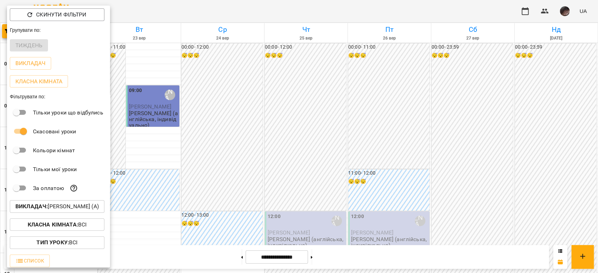
click at [77, 206] on p "Викладач : [PERSON_NAME] (а)" at bounding box center [56, 207] width 83 height 8
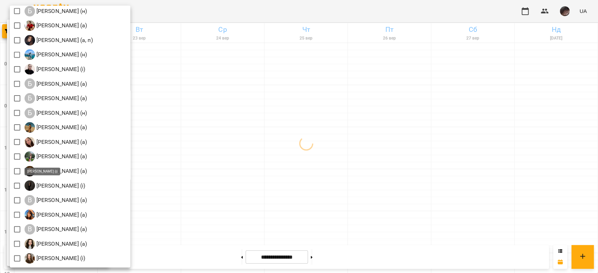
scroll to position [140, 0]
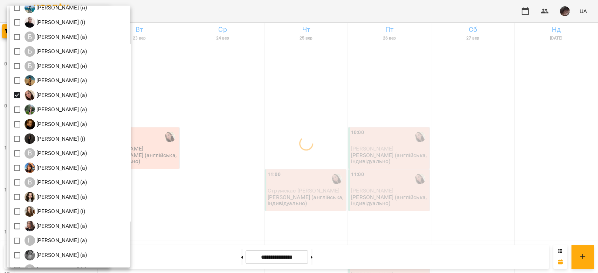
click at [376, 100] on div at bounding box center [299, 136] width 598 height 273
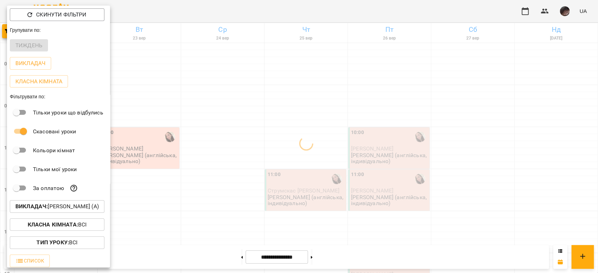
click at [440, 135] on div at bounding box center [299, 136] width 598 height 273
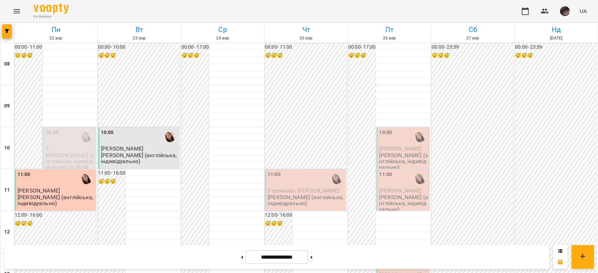
scroll to position [93, 0]
click at [402, 255] on div "13:00" at bounding box center [403, 263] width 49 height 16
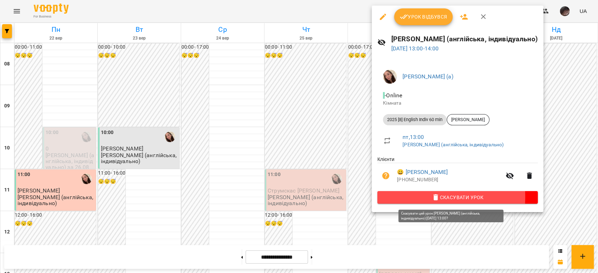
click at [405, 198] on span "Скасувати Урок" at bounding box center [457, 197] width 149 height 8
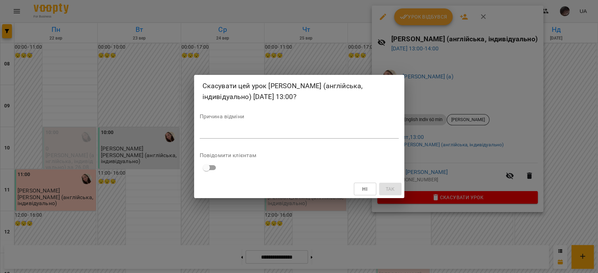
click at [365, 138] on div "*" at bounding box center [299, 133] width 199 height 11
type textarea "*"
click at [390, 190] on span "Так" at bounding box center [389, 189] width 9 height 8
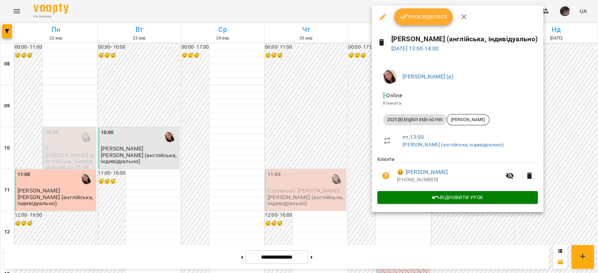
click at [377, 15] on button "button" at bounding box center [383, 16] width 17 height 17
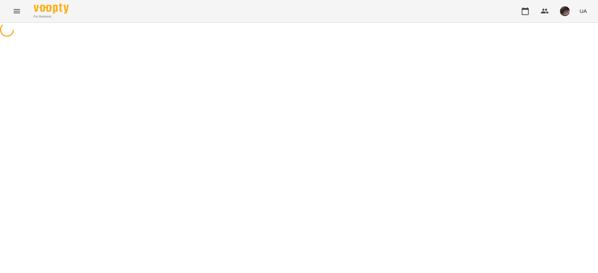
select select "**********"
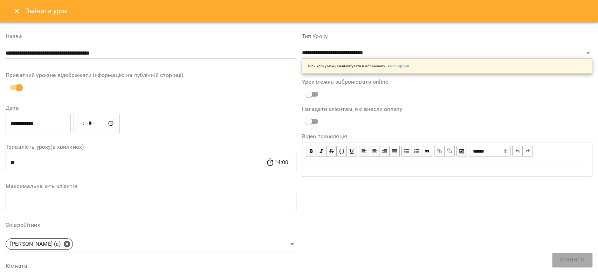
click at [34, 130] on input "**********" at bounding box center [38, 124] width 65 height 20
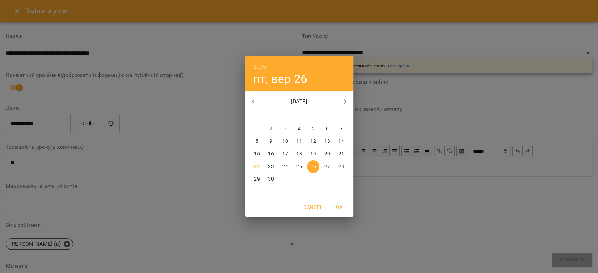
click at [272, 167] on p "23" at bounding box center [271, 166] width 6 height 7
type input "**********"
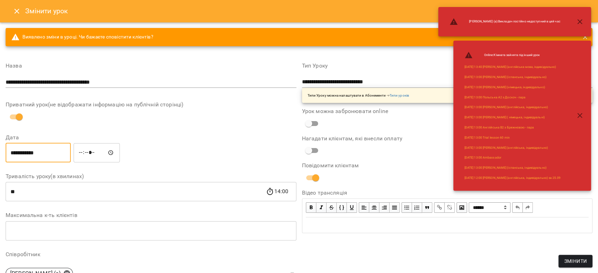
click at [90, 150] on input "*****" at bounding box center [97, 153] width 46 height 20
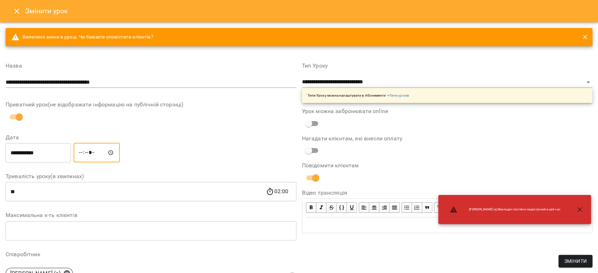
type input "*****"
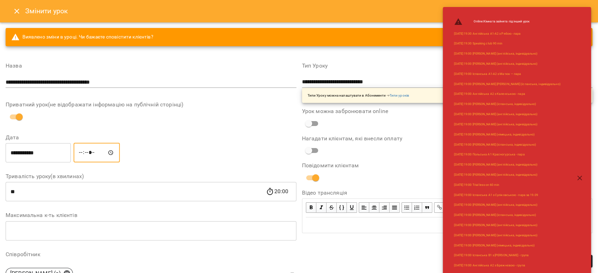
click at [583, 180] on icon "button" at bounding box center [580, 178] width 8 height 8
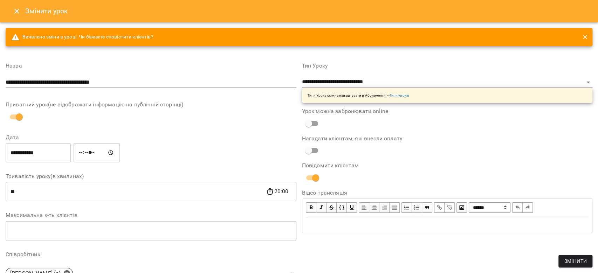
click at [568, 258] on span "Змінити" at bounding box center [575, 261] width 23 height 8
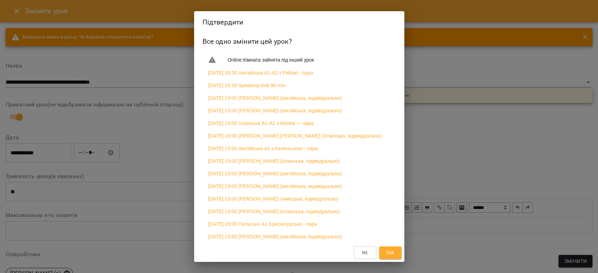
click at [381, 251] on button "Так" at bounding box center [390, 253] width 22 height 13
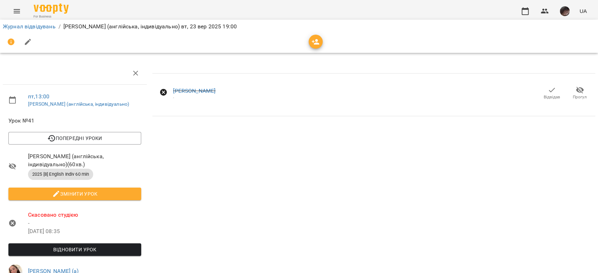
click at [94, 250] on span "Відновити урок" at bounding box center [75, 250] width 122 height 8
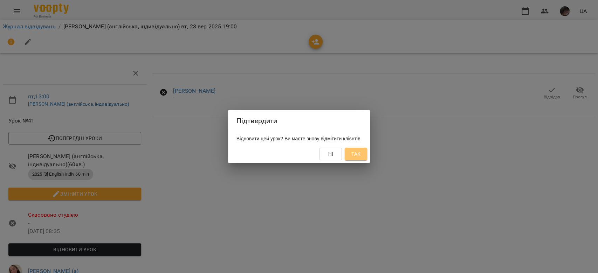
click at [361, 156] on span "Так" at bounding box center [355, 154] width 9 height 8
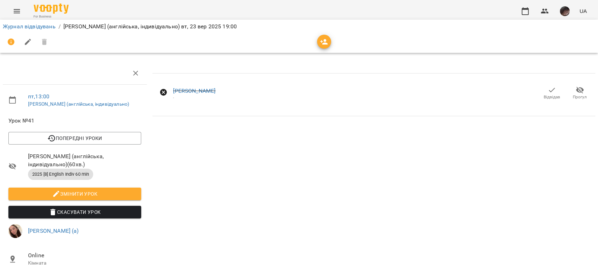
click at [544, 95] on span "Відвідав" at bounding box center [552, 97] width 16 height 6
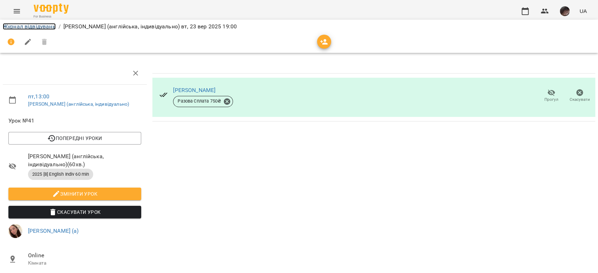
click at [24, 25] on link "Журнал відвідувань" at bounding box center [29, 26] width 53 height 7
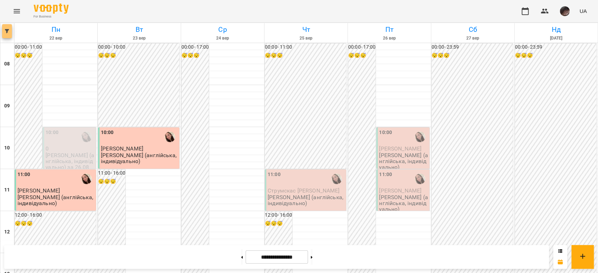
click at [4, 37] on button "button" at bounding box center [7, 31] width 10 height 14
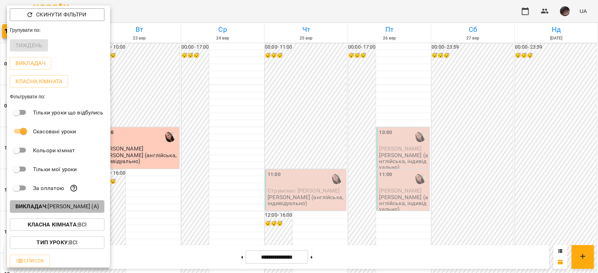
click at [49, 208] on p "Викладач : Біла Євгенія Олександрівна (а)" at bounding box center [56, 207] width 83 height 8
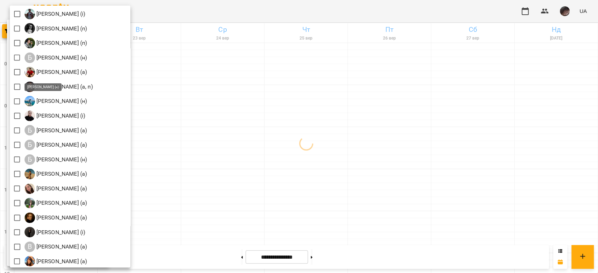
scroll to position [93, 0]
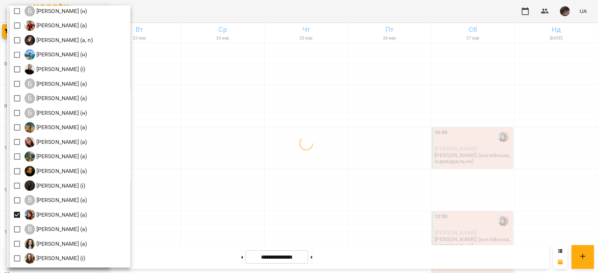
click at [308, 126] on div at bounding box center [299, 136] width 598 height 273
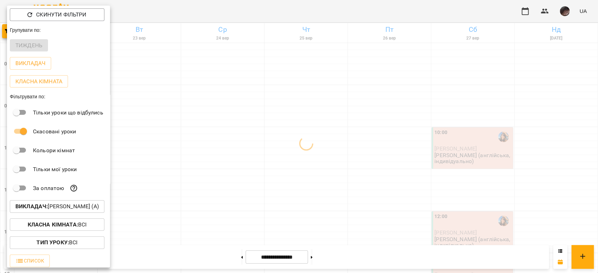
click at [308, 126] on div at bounding box center [299, 136] width 598 height 273
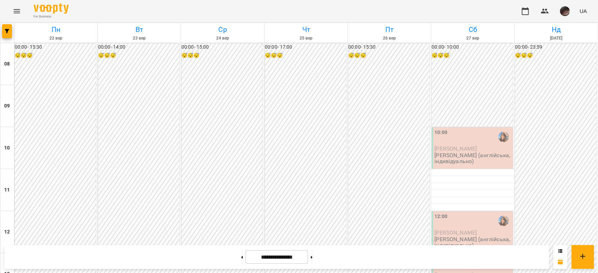
scroll to position [280, 0]
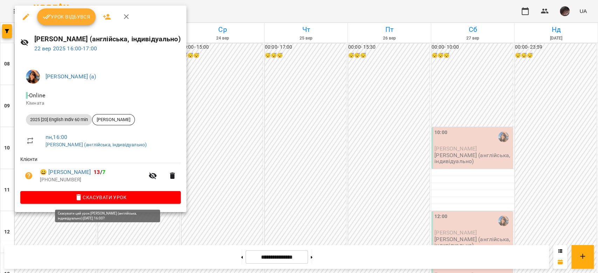
click at [171, 196] on span "Скасувати Урок" at bounding box center [100, 197] width 149 height 8
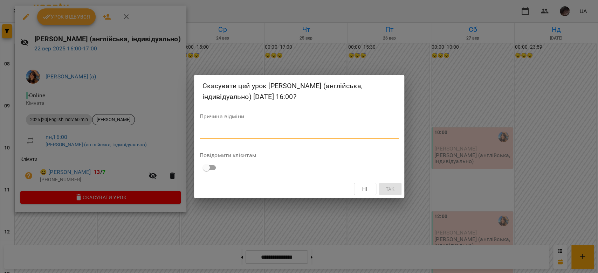
click at [216, 134] on textarea at bounding box center [299, 133] width 199 height 7
type textarea "*"
click at [379, 191] on button "Так" at bounding box center [390, 189] width 22 height 13
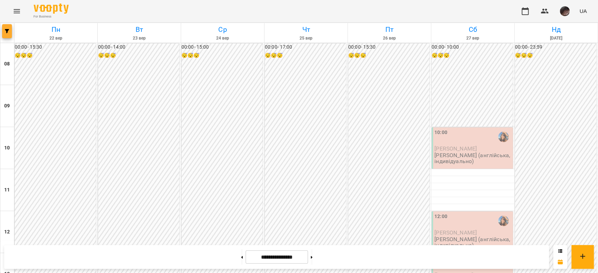
click at [7, 28] on button "button" at bounding box center [7, 31] width 10 height 14
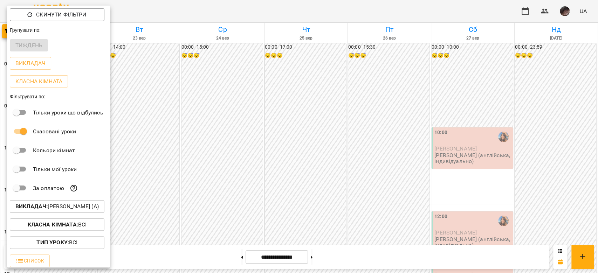
click at [88, 205] on p "Викладач : Вербова Єлизавета Сергіївна (а)" at bounding box center [56, 207] width 83 height 8
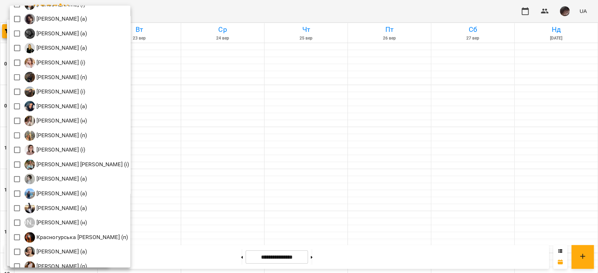
scroll to position [482, 0]
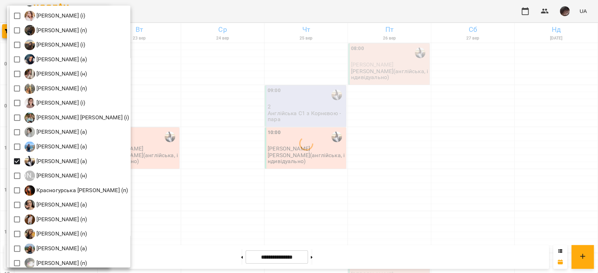
click at [316, 101] on div at bounding box center [299, 136] width 598 height 273
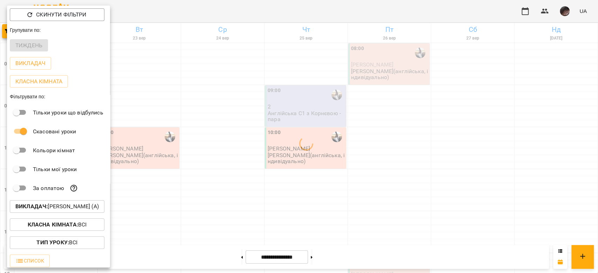
click at [316, 101] on div at bounding box center [299, 136] width 598 height 273
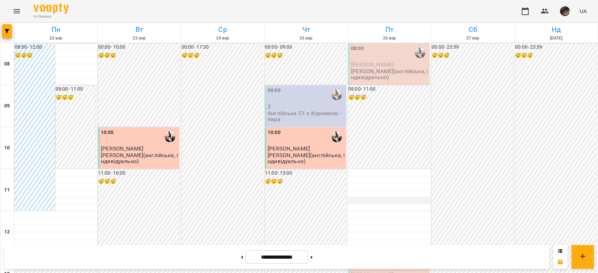
scroll to position [47, 0]
click at [398, 169] on div at bounding box center [389, 172] width 83 height 7
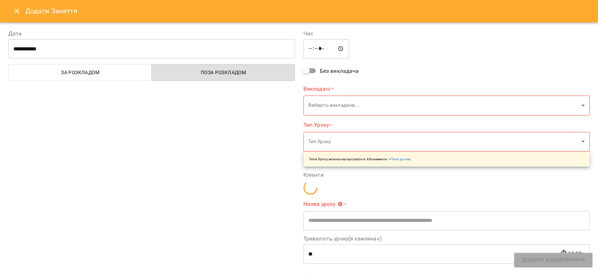
type input "**********"
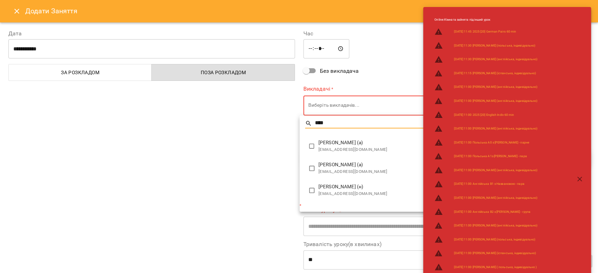
type input "****"
type input "**********"
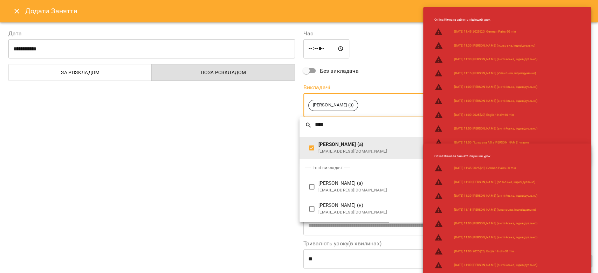
click at [195, 170] on div at bounding box center [299, 136] width 598 height 273
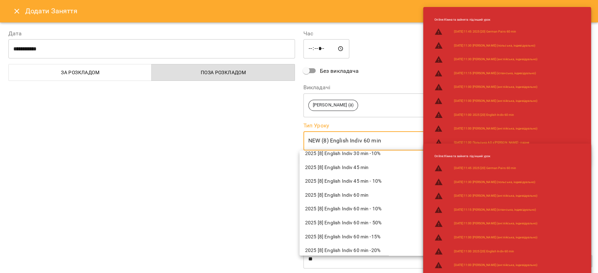
scroll to position [1074, 0]
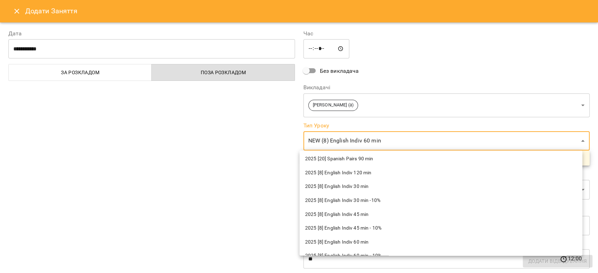
click at [372, 237] on li "2025 [8] English Indiv 60 min" at bounding box center [441, 242] width 283 height 14
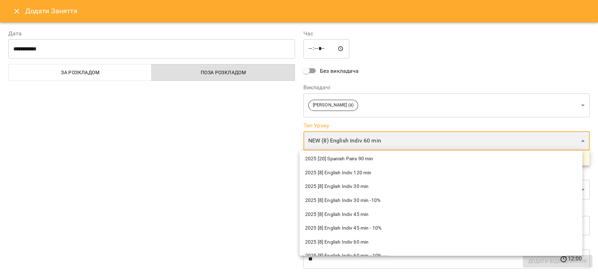
type input "**********"
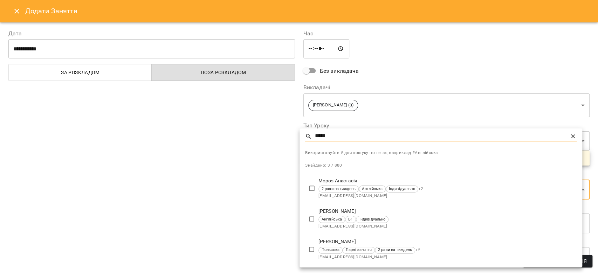
type input "*****"
type input "**********"
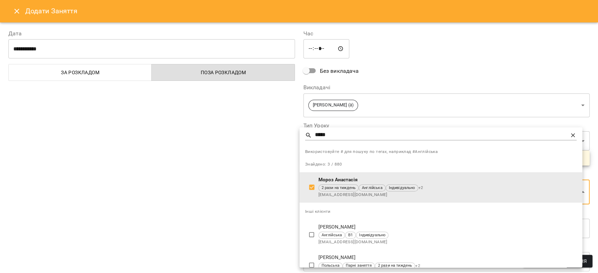
click at [221, 203] on div at bounding box center [299, 136] width 598 height 273
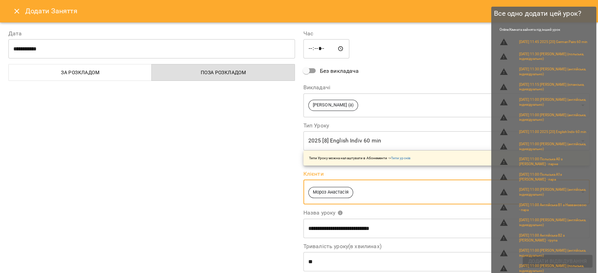
click at [552, 262] on span "Додати Відвідування" at bounding box center [557, 261] width 59 height 8
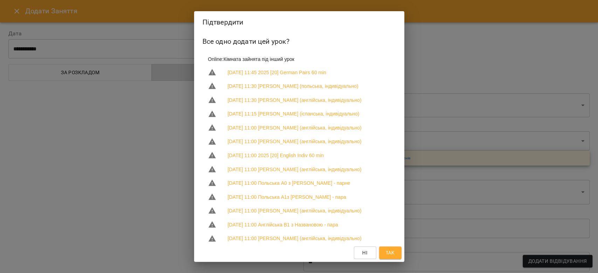
click at [395, 249] on span "Так" at bounding box center [390, 253] width 11 height 8
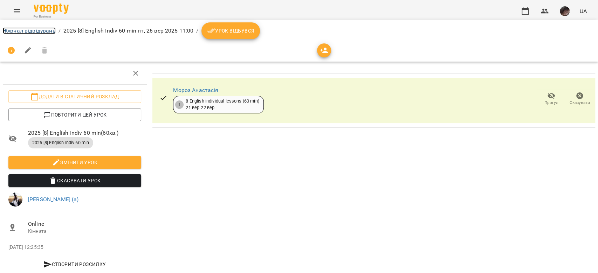
click at [48, 28] on link "Журнал відвідувань" at bounding box center [29, 30] width 53 height 7
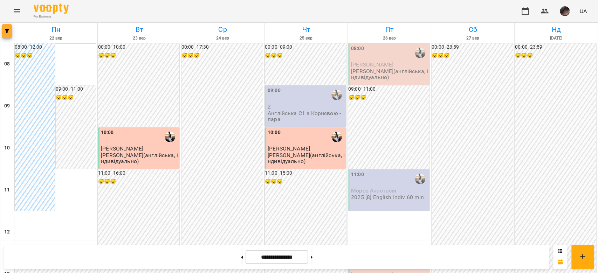
click at [7, 38] on button "button" at bounding box center [7, 31] width 10 height 14
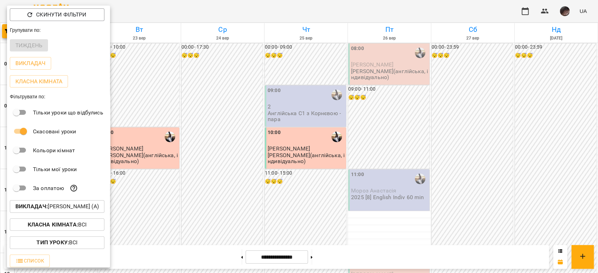
click at [104, 204] on button "Викладач : Корнєва Марина Володимирівна (а)" at bounding box center [57, 206] width 95 height 13
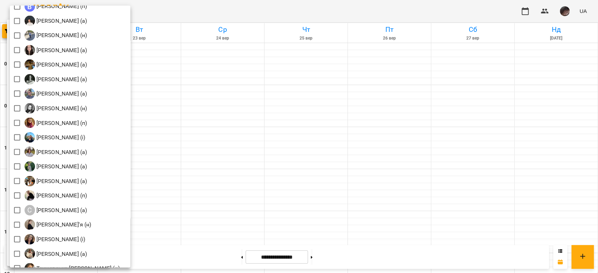
scroll to position [809, 0]
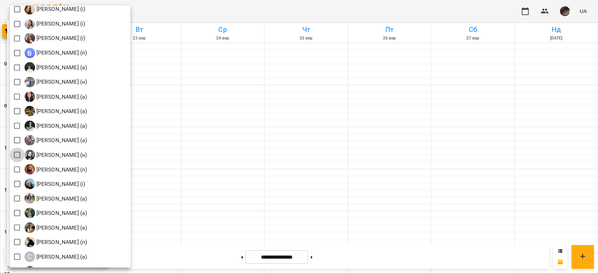
click at [369, 149] on div at bounding box center [299, 136] width 598 height 273
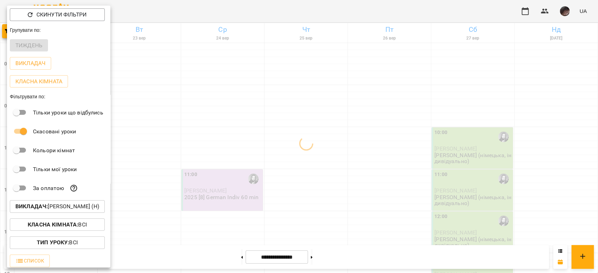
click at [369, 149] on div at bounding box center [299, 136] width 598 height 273
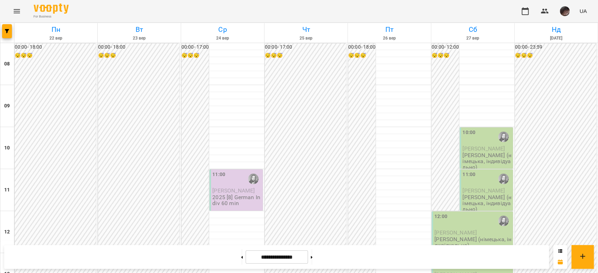
scroll to position [421, 0]
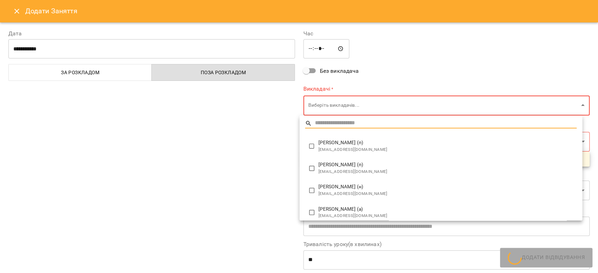
type input "**********"
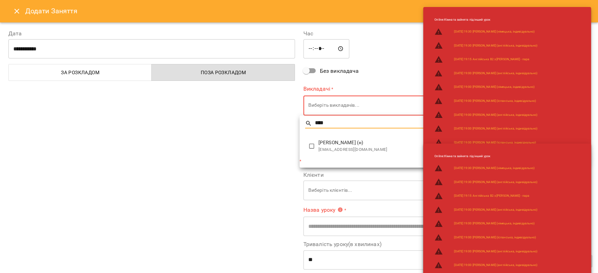
type input "****"
type input "**********"
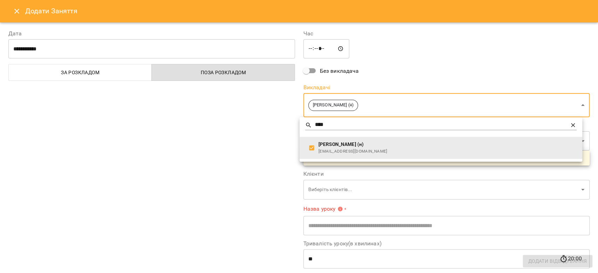
click at [243, 166] on div at bounding box center [299, 136] width 598 height 273
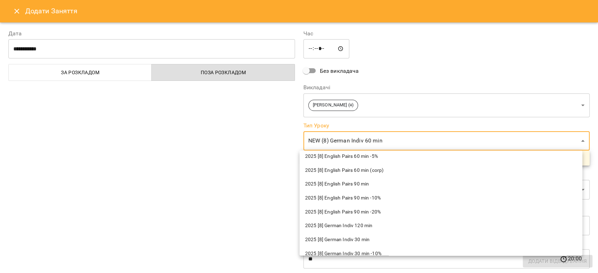
scroll to position [1448, 0]
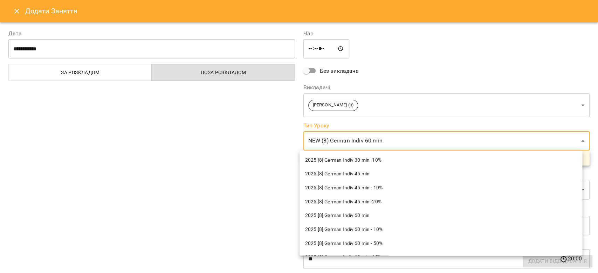
click at [367, 211] on li "2025 [8] German Indiv 60 min" at bounding box center [441, 216] width 283 height 14
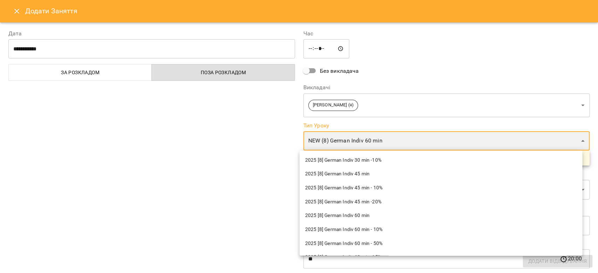
type input "**********"
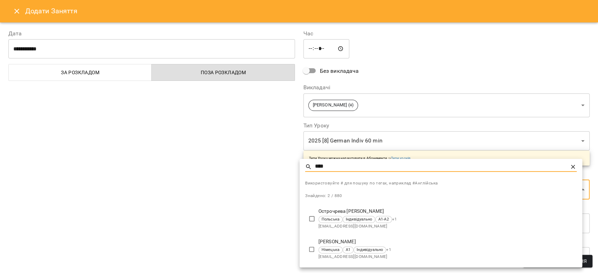
type input "****"
type input "**********"
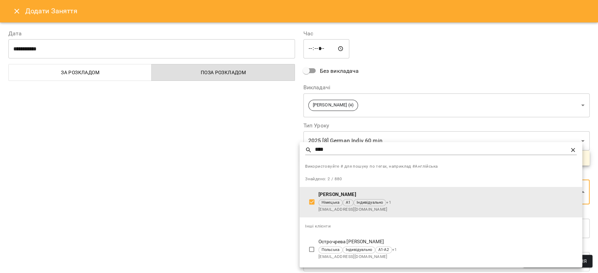
click at [210, 224] on div at bounding box center [299, 136] width 598 height 273
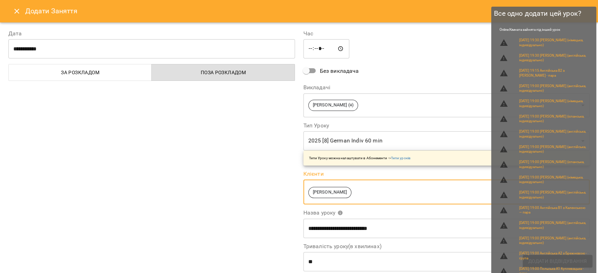
click at [580, 259] on span "Додати Відвідування" at bounding box center [557, 261] width 59 height 8
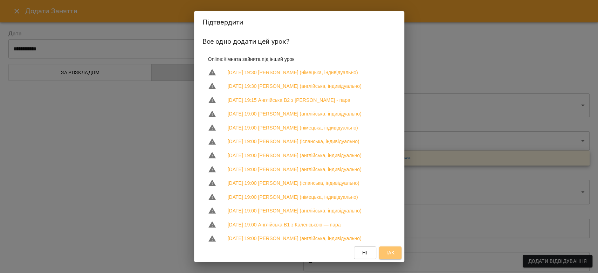
click at [387, 253] on span "Так" at bounding box center [389, 253] width 9 height 8
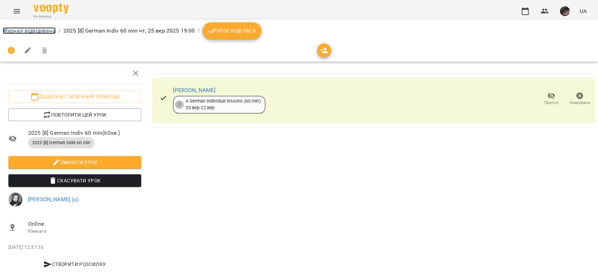
click at [42, 30] on link "Журнал відвідувань" at bounding box center [29, 30] width 53 height 7
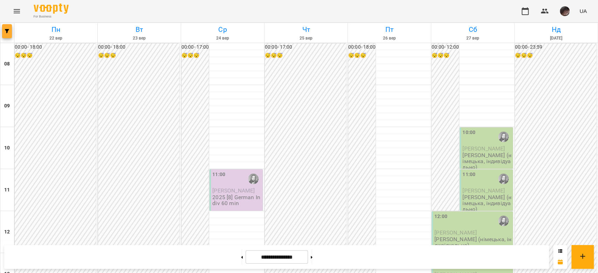
click at [5, 36] on button "button" at bounding box center [7, 31] width 10 height 14
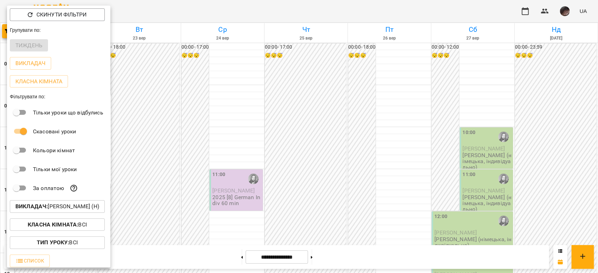
click at [47, 201] on div "Викладач : Першина Валерія Андріївна (н)" at bounding box center [58, 207] width 103 height 18
click at [48, 205] on b "Викладач :" at bounding box center [31, 206] width 32 height 7
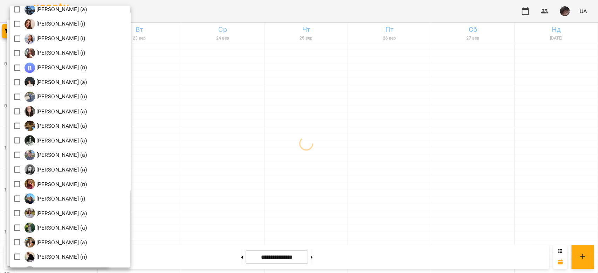
scroll to position [996, 0]
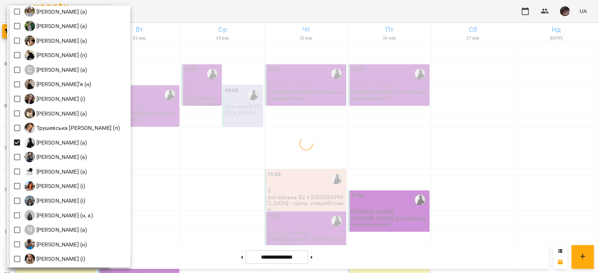
click at [381, 148] on div at bounding box center [299, 136] width 598 height 273
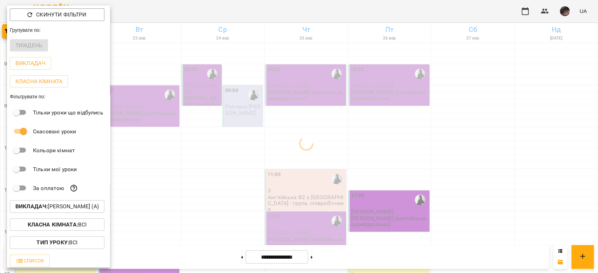
click at [381, 148] on div at bounding box center [299, 136] width 598 height 273
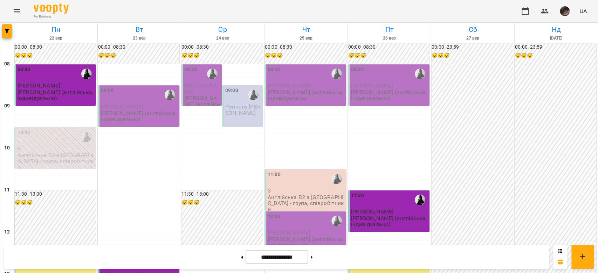
click at [245, 102] on div at bounding box center [253, 95] width 16 height 16
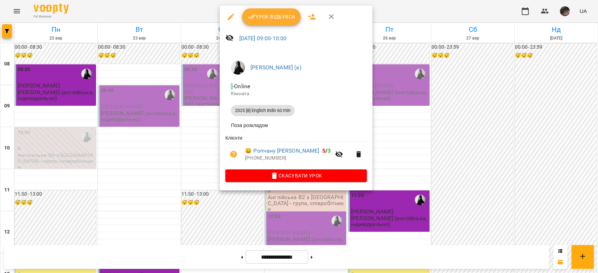
click at [231, 20] on icon "button" at bounding box center [231, 17] width 8 height 8
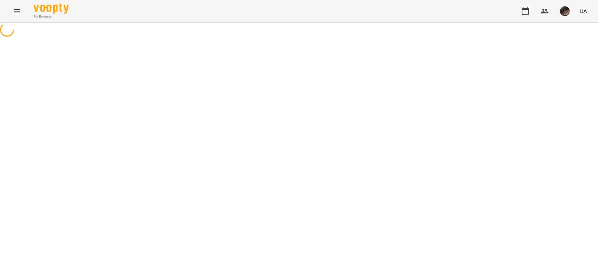
select select "**********"
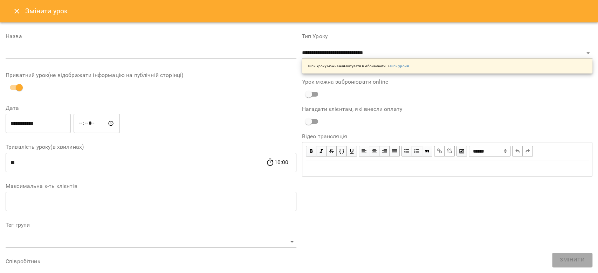
click at [94, 126] on input "*****" at bounding box center [97, 124] width 46 height 20
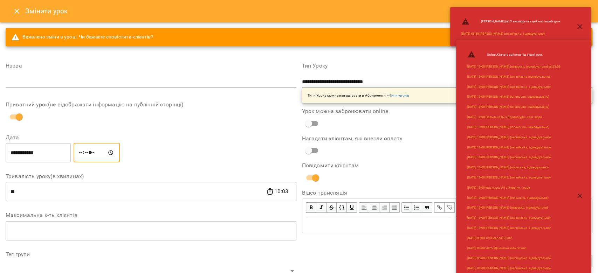
type input "*****"
click at [582, 157] on icon "button" at bounding box center [580, 158] width 8 height 8
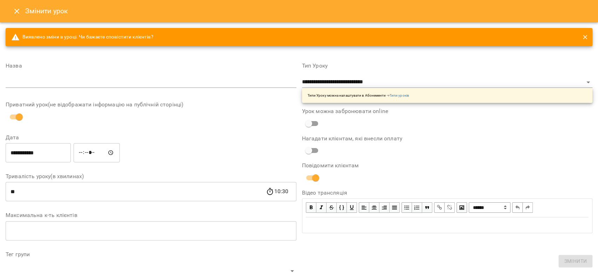
click at [40, 78] on input "text" at bounding box center [151, 82] width 291 height 11
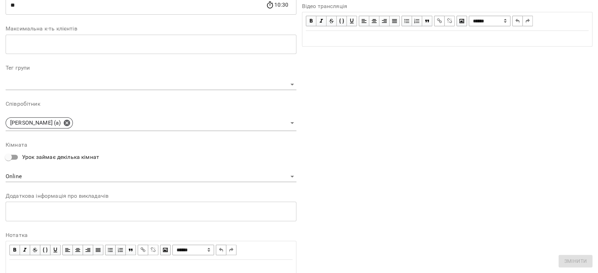
scroll to position [214, 0]
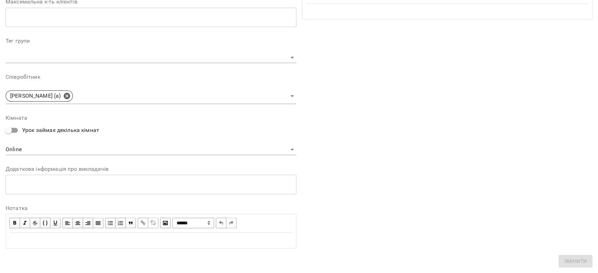
click at [440, 156] on div "**********" at bounding box center [447, 49] width 296 height 416
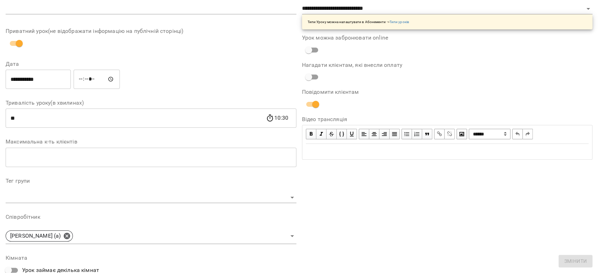
scroll to position [0, 0]
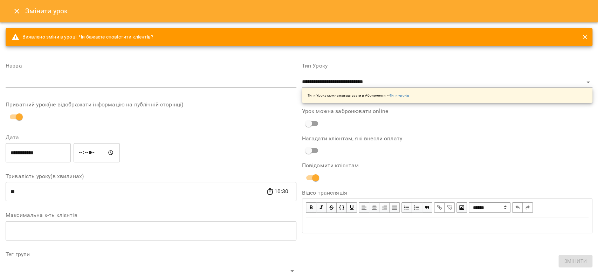
click at [165, 79] on input "text" at bounding box center [151, 82] width 291 height 11
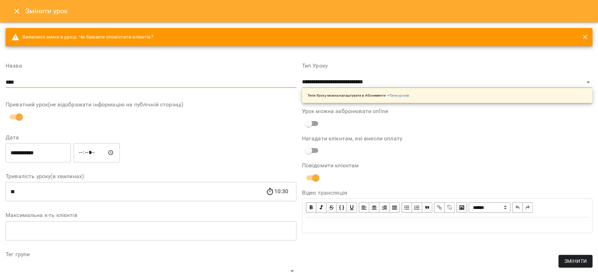
type input "**********"
click at [569, 261] on span "Змінити" at bounding box center [575, 261] width 23 height 8
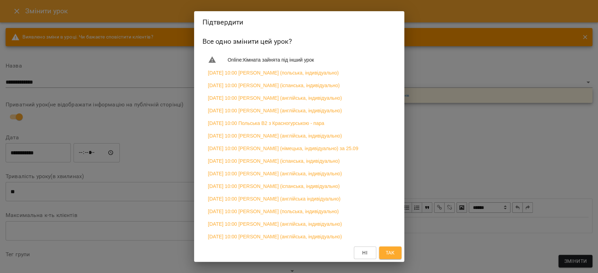
click at [393, 252] on span "Так" at bounding box center [389, 253] width 9 height 8
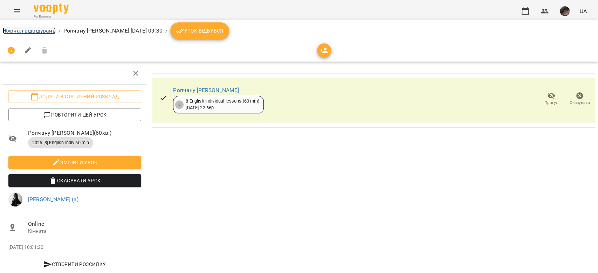
drag, startPoint x: 27, startPoint y: 30, endPoint x: 37, endPoint y: 37, distance: 12.9
click at [27, 30] on link "Журнал відвідувань" at bounding box center [29, 30] width 53 height 7
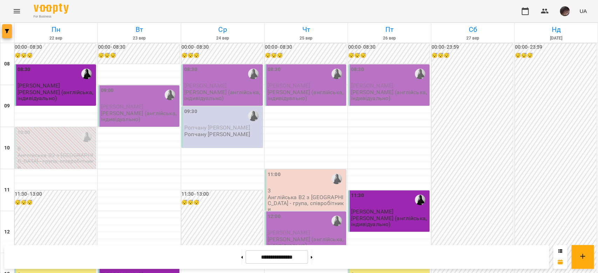
click at [8, 34] on button "button" at bounding box center [7, 31] width 10 height 14
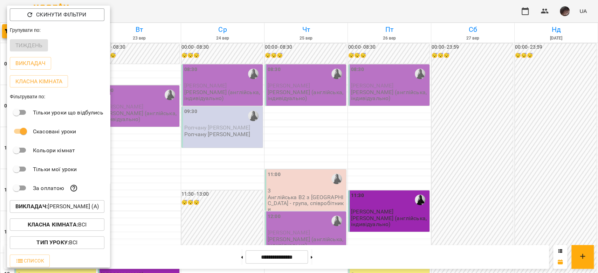
click at [77, 205] on p "Викладач : Фрунзе Валентина Сергіївна (а)" at bounding box center [56, 207] width 83 height 8
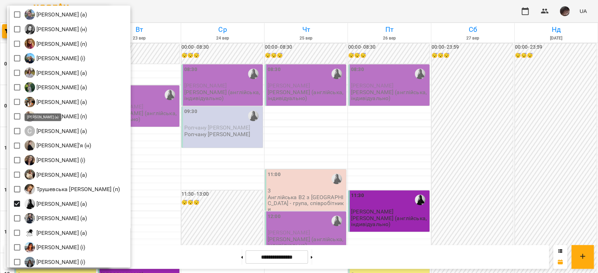
scroll to position [981, 0]
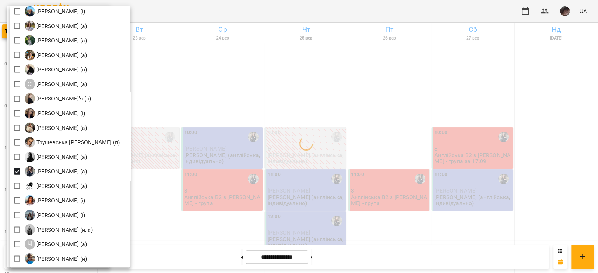
click at [347, 172] on div at bounding box center [299, 136] width 598 height 273
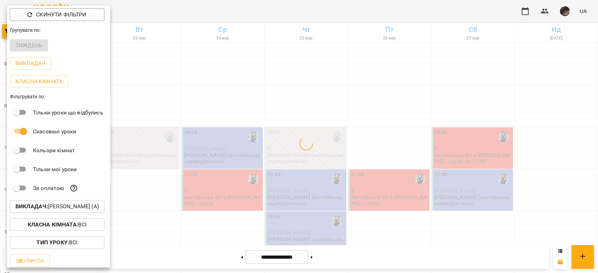
click at [348, 171] on div at bounding box center [299, 136] width 598 height 273
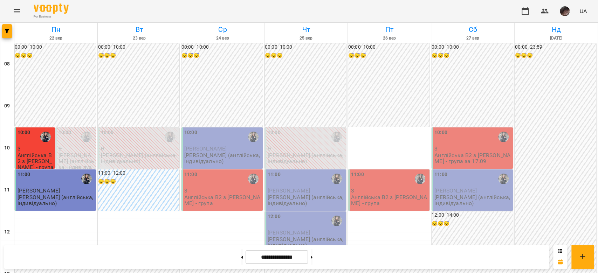
scroll to position [47, 0]
click at [320, 152] on p "Хижняк Марія (англійська, індивідуально)" at bounding box center [306, 158] width 77 height 12
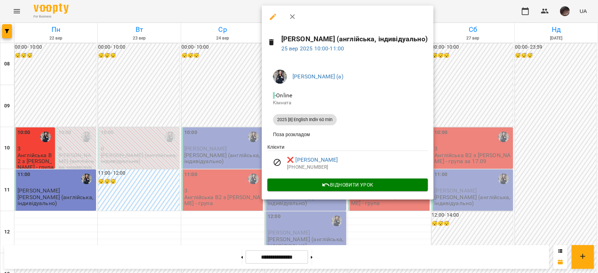
click at [480, 157] on div at bounding box center [299, 136] width 598 height 273
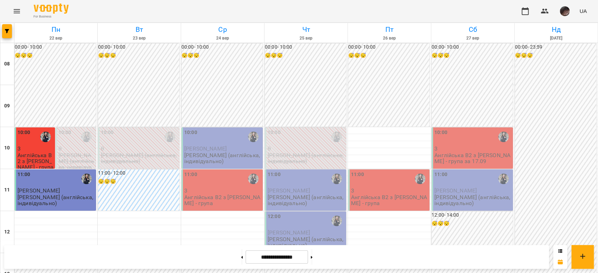
scroll to position [198, 0]
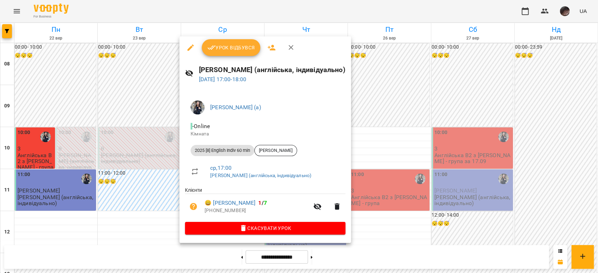
click at [185, 46] on button "button" at bounding box center [190, 47] width 17 height 17
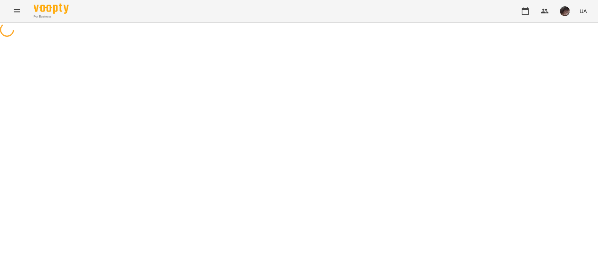
select select "**********"
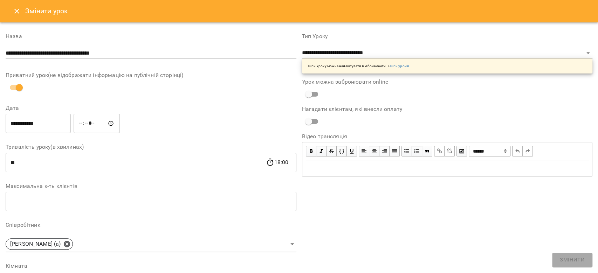
click at [37, 128] on input "**********" at bounding box center [38, 124] width 65 height 20
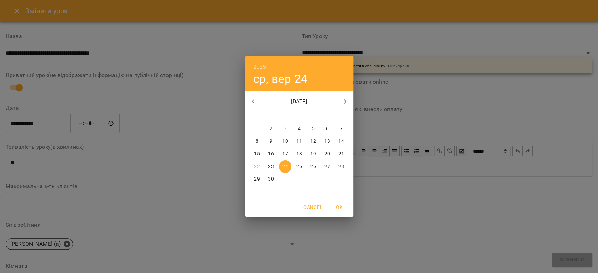
click at [300, 162] on button "25" at bounding box center [299, 166] width 13 height 13
type input "**********"
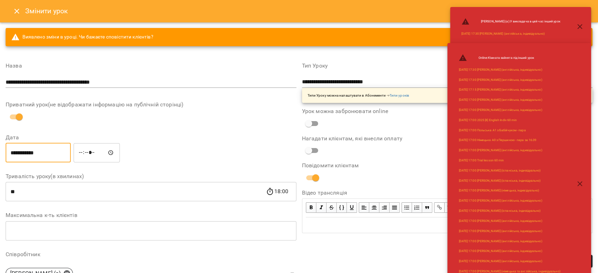
click at [89, 150] on input "*****" at bounding box center [97, 153] width 46 height 20
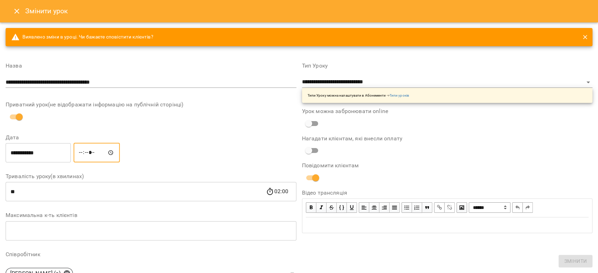
type input "*****"
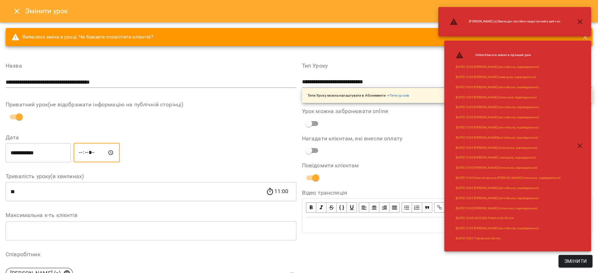
click at [580, 260] on span "Змінити" at bounding box center [575, 261] width 23 height 8
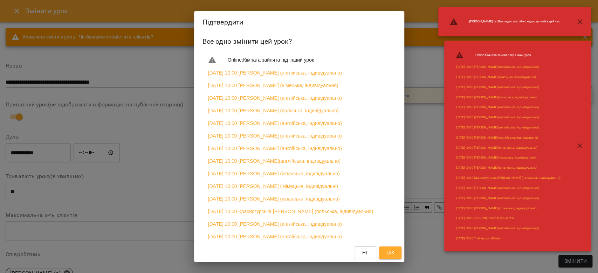
click at [399, 257] on button "Так" at bounding box center [390, 253] width 22 height 13
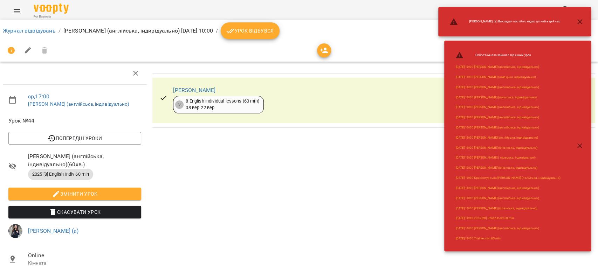
drag, startPoint x: 574, startPoint y: 155, endPoint x: 574, endPoint y: 152, distance: 3.5
click at [574, 155] on div "Online : Кімната зайнята під інший урок 2025-09-25 10:00 Мартемʼянова Маргарита…" at bounding box center [517, 146] width 147 height 211
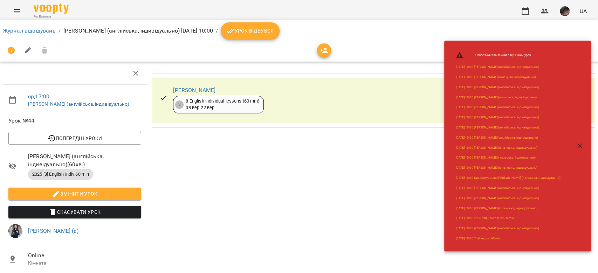
click at [576, 147] on icon "button" at bounding box center [580, 146] width 8 height 8
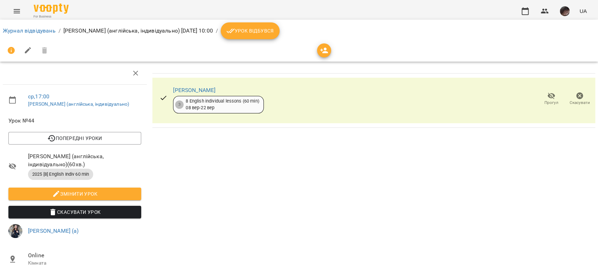
click at [98, 195] on span "Змінити урок" at bounding box center [75, 194] width 122 height 8
select select "**********"
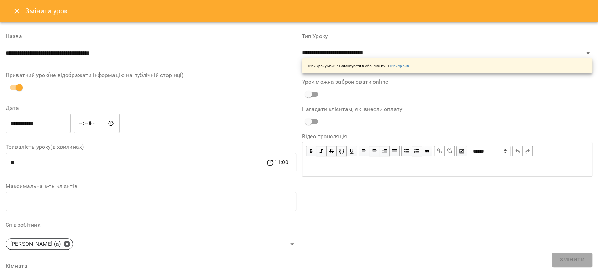
click at [90, 127] on input "*****" at bounding box center [97, 124] width 46 height 20
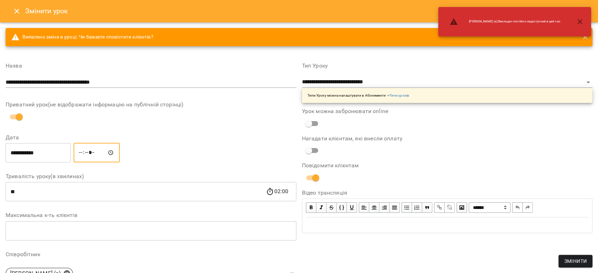
type input "*****"
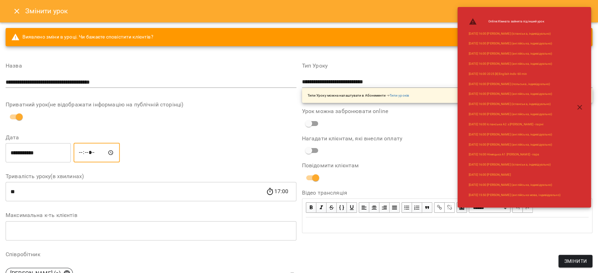
click at [570, 259] on span "Змінити" at bounding box center [575, 261] width 23 height 8
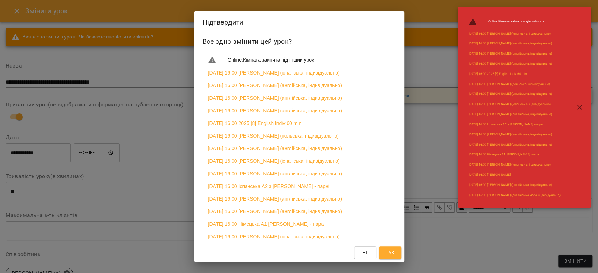
click at [395, 248] on button "Так" at bounding box center [390, 253] width 22 height 13
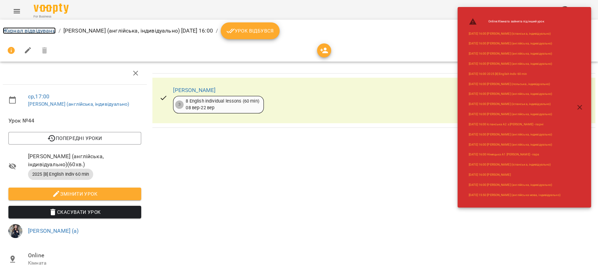
click at [22, 29] on link "Журнал відвідувань" at bounding box center [29, 30] width 53 height 7
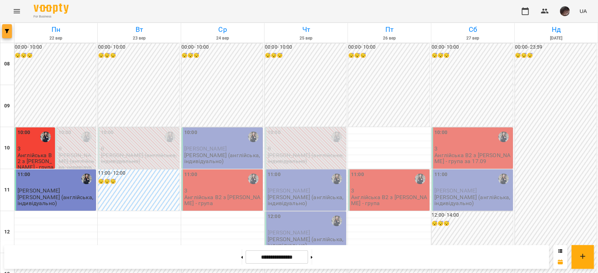
click at [8, 33] on button "button" at bounding box center [7, 31] width 10 height 14
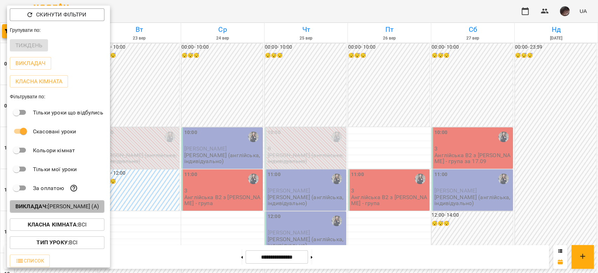
click at [93, 208] on p "Викладач : Хижняк Марія Сергіївна (а)" at bounding box center [56, 207] width 83 height 8
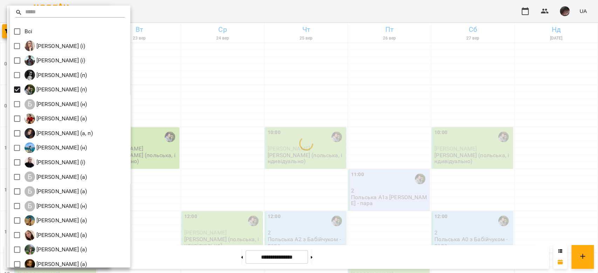
click at [452, 161] on div at bounding box center [299, 136] width 598 height 273
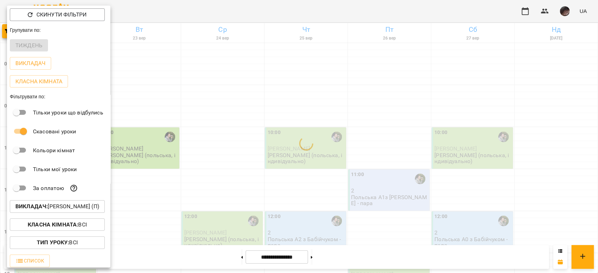
click at [311, 116] on div at bounding box center [299, 136] width 598 height 273
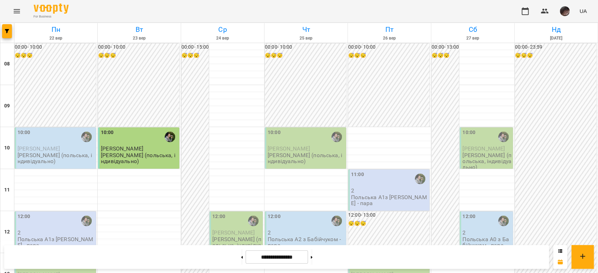
scroll to position [327, 0]
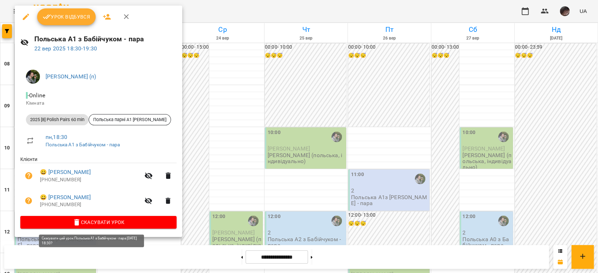
click at [109, 228] on button "Скасувати Урок" at bounding box center [98, 222] width 156 height 13
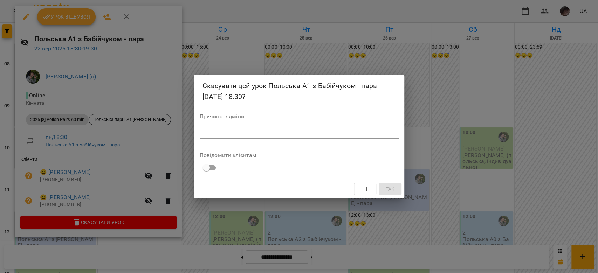
click at [246, 135] on textarea at bounding box center [299, 133] width 199 height 7
type textarea "*"
click at [396, 185] on button "Так" at bounding box center [390, 189] width 22 height 13
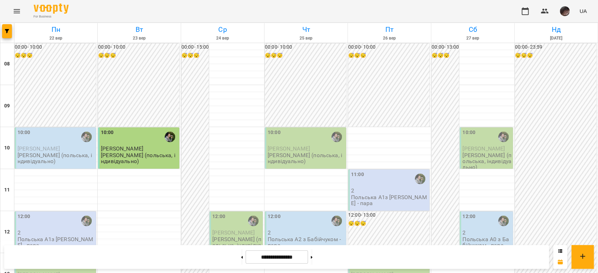
click at [9, 22] on div "For Business UA" at bounding box center [299, 11] width 598 height 22
click at [2, 35] on button "button" at bounding box center [7, 31] width 10 height 14
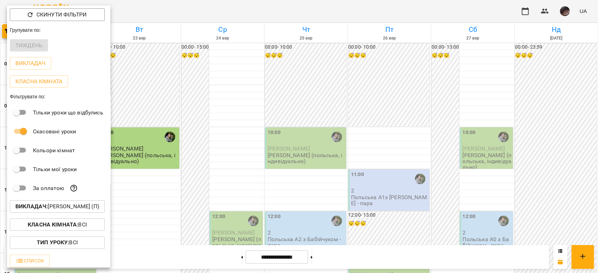
click at [55, 206] on p "Викладач : Бабійчук Володимир Дмитрович (п)" at bounding box center [57, 207] width 84 height 8
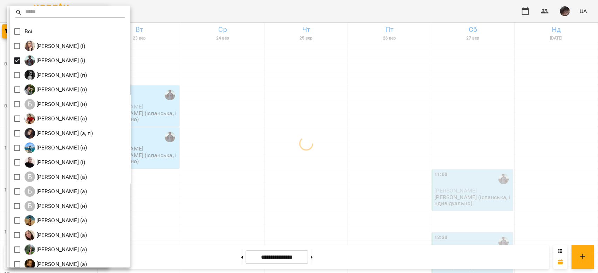
click at [182, 104] on div at bounding box center [299, 136] width 598 height 273
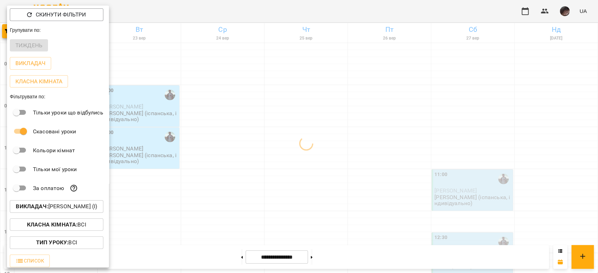
click at [182, 104] on div at bounding box center [299, 136] width 598 height 273
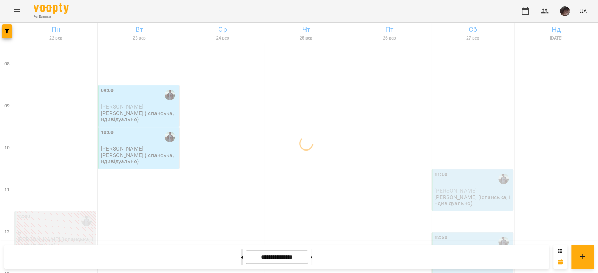
click at [241, 252] on button at bounding box center [242, 256] width 2 height 15
type input "**********"
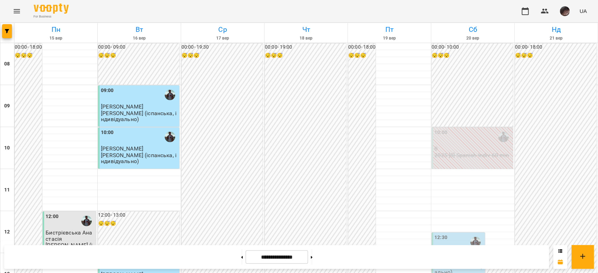
scroll to position [140, 0]
click at [457, 258] on p "Закіров Ілля (іспанська, індивідуально)" at bounding box center [459, 267] width 49 height 18
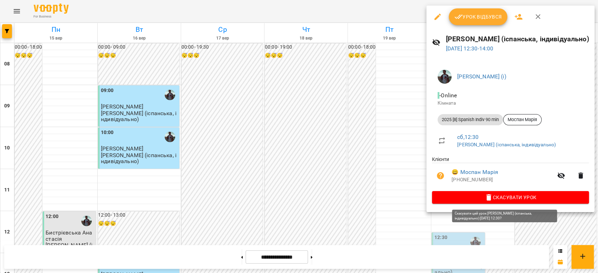
click at [462, 200] on span "Скасувати Урок" at bounding box center [511, 197] width 146 height 8
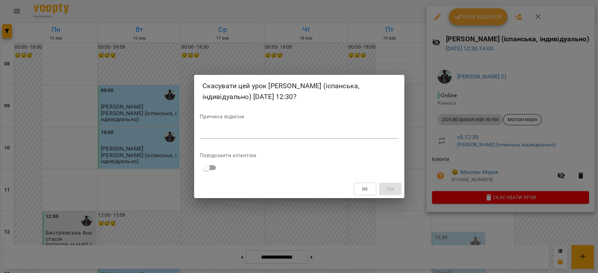
click at [321, 134] on textarea at bounding box center [299, 133] width 199 height 7
type textarea "*"
click at [381, 190] on button "Так" at bounding box center [390, 189] width 22 height 13
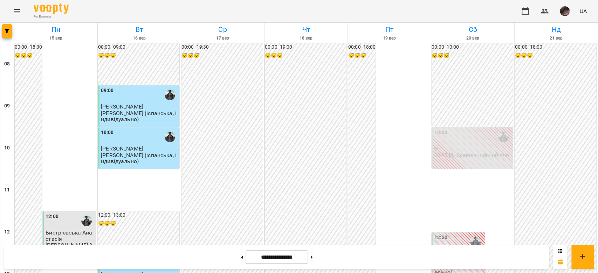
scroll to position [432, 0]
click at [313, 258] on button at bounding box center [312, 256] width 2 height 15
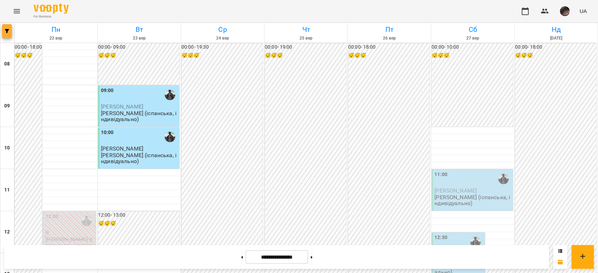
click at [7, 30] on icon "button" at bounding box center [7, 31] width 4 height 4
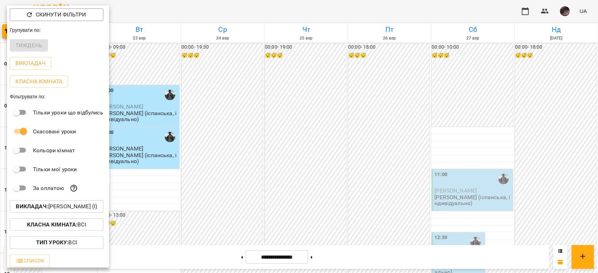
click at [79, 206] on p "Викладач : Ілля Закіров (і)" at bounding box center [56, 207] width 81 height 8
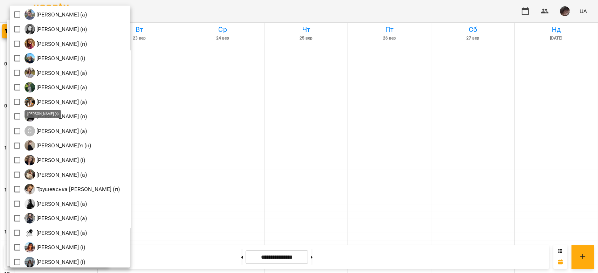
scroll to position [981, 0]
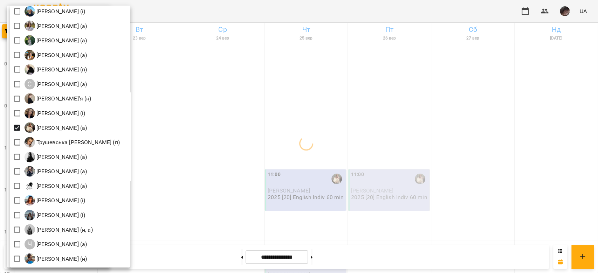
click at [237, 134] on div at bounding box center [299, 136] width 598 height 273
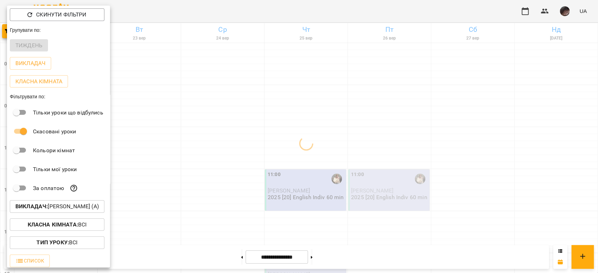
click at [237, 134] on div at bounding box center [299, 136] width 598 height 273
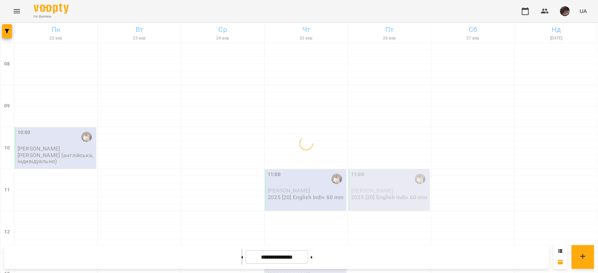
click at [241, 261] on button at bounding box center [242, 256] width 2 height 15
type input "**********"
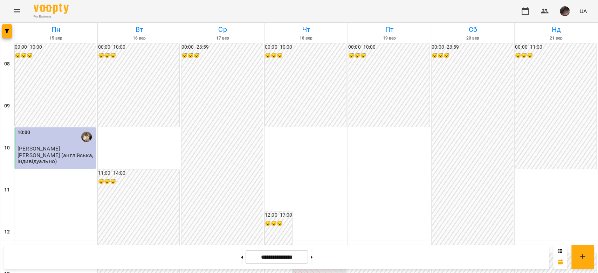
scroll to position [432, 0]
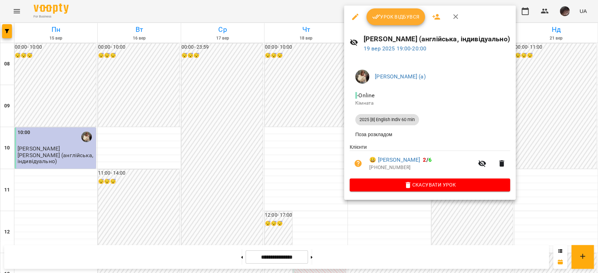
click at [383, 15] on span "Урок відбувся" at bounding box center [396, 17] width 48 height 8
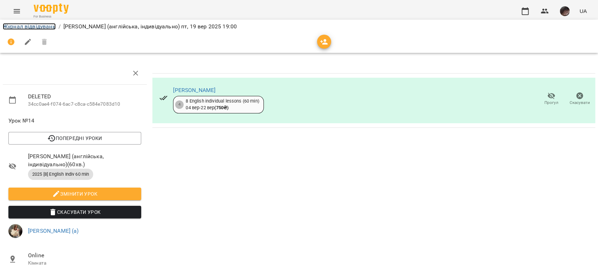
click at [41, 25] on link "Журнал відвідувань" at bounding box center [29, 26] width 53 height 7
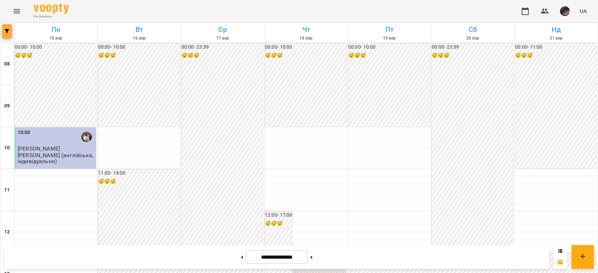
click at [6, 31] on icon "button" at bounding box center [7, 31] width 4 height 4
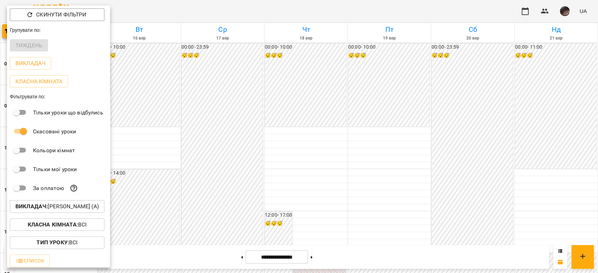
click at [75, 208] on p "Викладач : Тиндик-Павлова Іванна Марʼянівна (а)" at bounding box center [56, 207] width 83 height 8
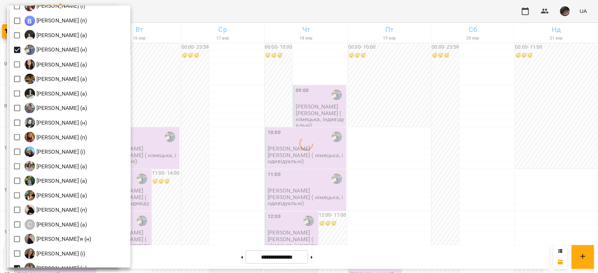
scroll to position [934, 0]
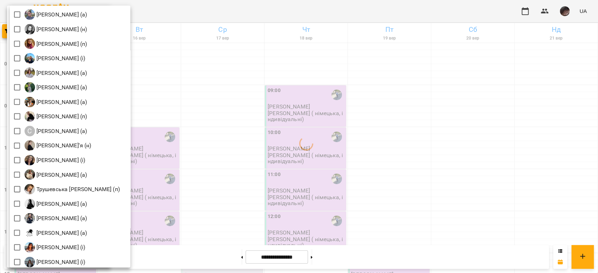
click at [313, 186] on div at bounding box center [299, 136] width 598 height 273
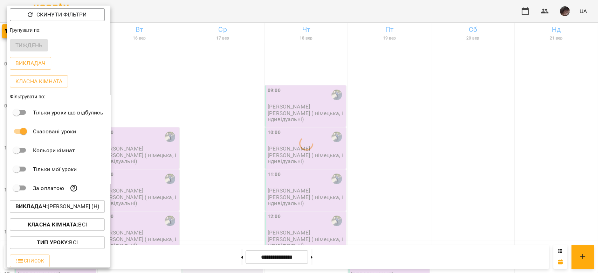
click at [313, 186] on div at bounding box center [299, 136] width 598 height 273
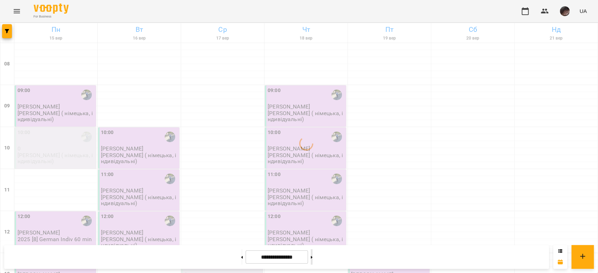
click at [313, 262] on button at bounding box center [312, 256] width 2 height 15
type input "**********"
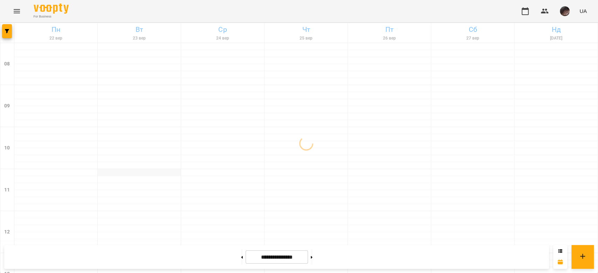
scroll to position [93, 0]
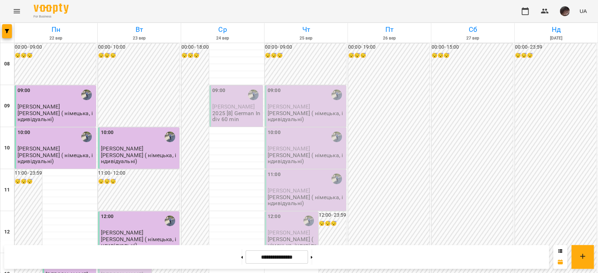
click at [110, 272] on span "Андрій Левченко" at bounding box center [122, 275] width 42 height 7
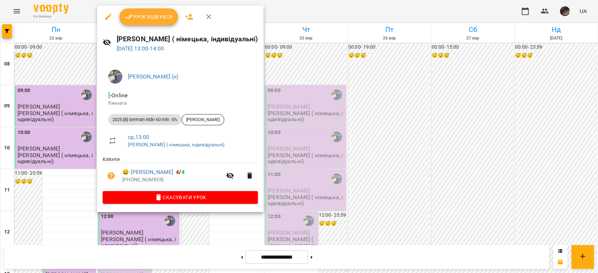
click at [108, 13] on icon "button" at bounding box center [108, 17] width 8 height 8
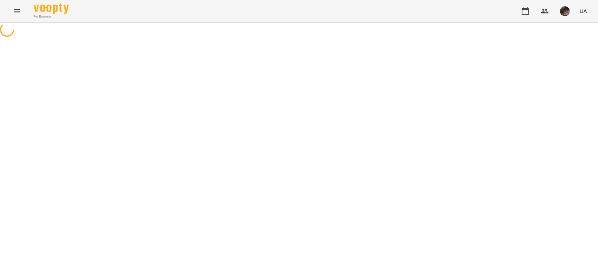
select select "**********"
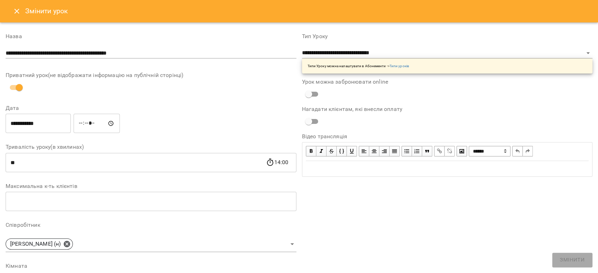
click at [40, 128] on input "**********" at bounding box center [38, 124] width 65 height 20
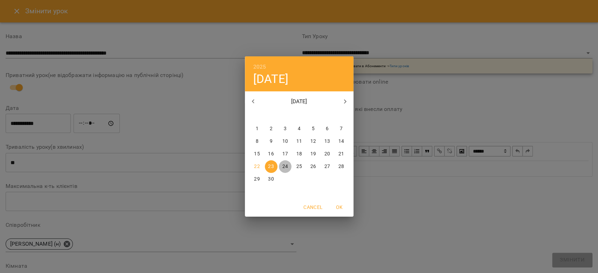
click at [287, 167] on p "24" at bounding box center [285, 166] width 6 height 7
type input "**********"
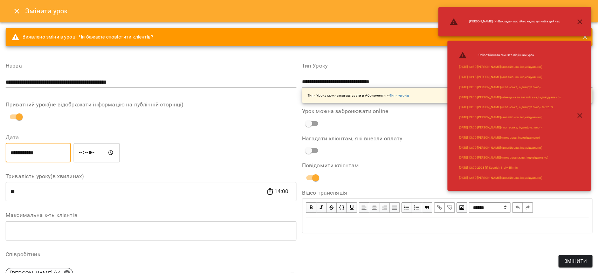
click at [570, 264] on span "Змінити" at bounding box center [575, 261] width 23 height 8
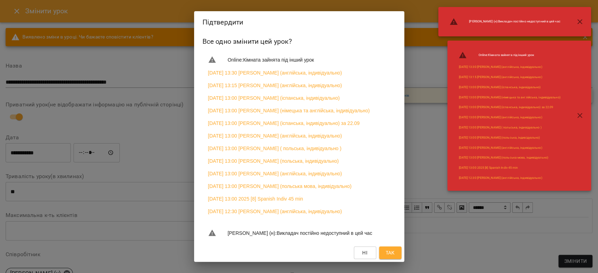
drag, startPoint x: 394, startPoint y: 253, endPoint x: 399, endPoint y: 256, distance: 6.3
click at [393, 254] on span "Так" at bounding box center [389, 253] width 9 height 8
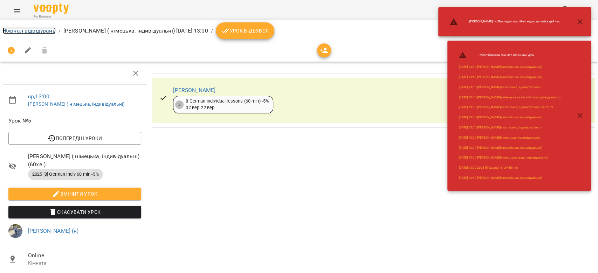
click at [38, 30] on link "Журнал відвідувань" at bounding box center [29, 30] width 53 height 7
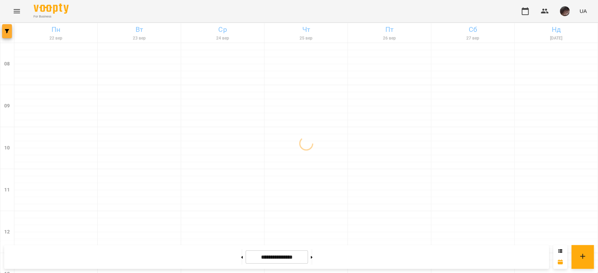
click at [9, 27] on button "button" at bounding box center [7, 31] width 10 height 14
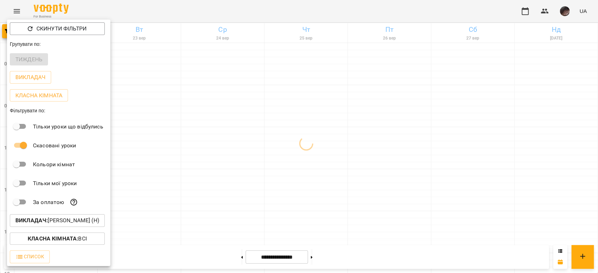
click at [97, 223] on p "Викладач : Мірошніченко Вікторія Сергіївна (н)" at bounding box center [57, 221] width 84 height 8
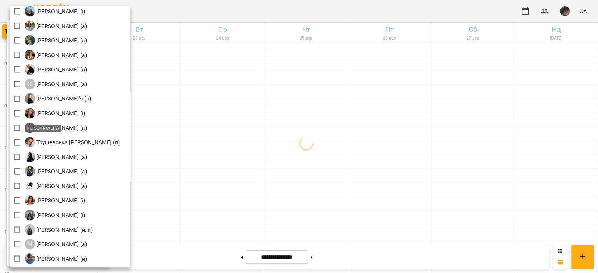
scroll to position [996, 0]
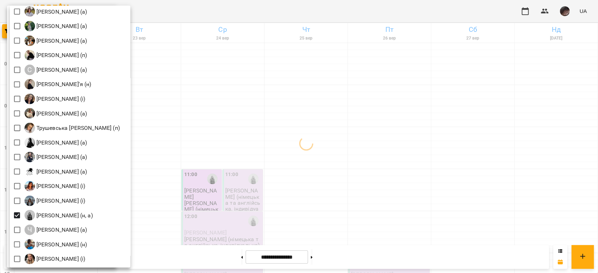
click at [275, 138] on div at bounding box center [299, 136] width 598 height 273
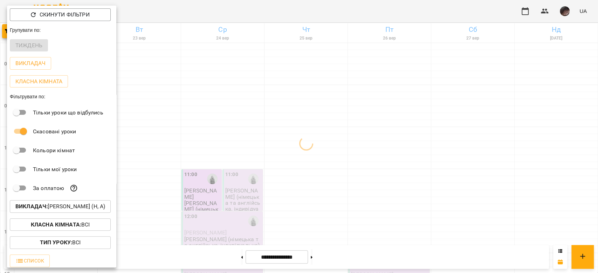
click at [275, 138] on div "Всі Івашура Анна Вікторівна (і) Ілля Закіров (і) Андріана Пелипчак (п) Бабійчук…" at bounding box center [299, 136] width 598 height 273
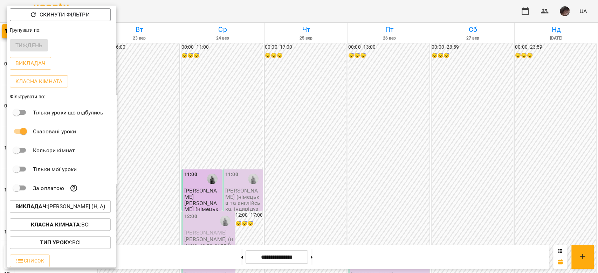
click at [238, 205] on div at bounding box center [299, 136] width 598 height 273
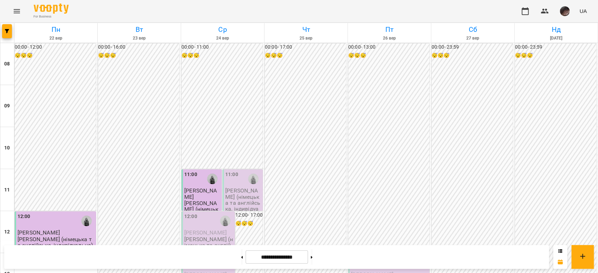
click at [251, 197] on p "Чоповська Сніжана (німецька та англійська, індивідуально)" at bounding box center [243, 203] width 36 height 30
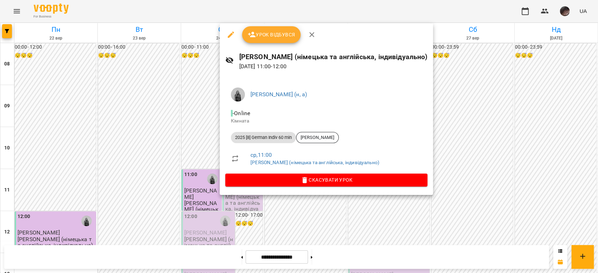
click at [465, 145] on div at bounding box center [299, 136] width 598 height 273
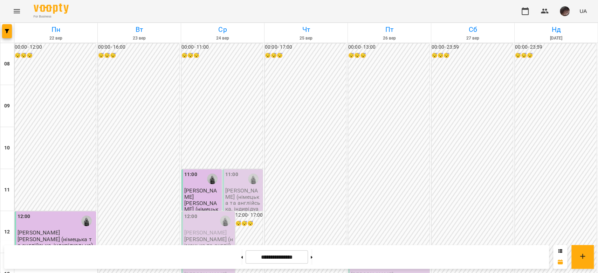
scroll to position [374, 0]
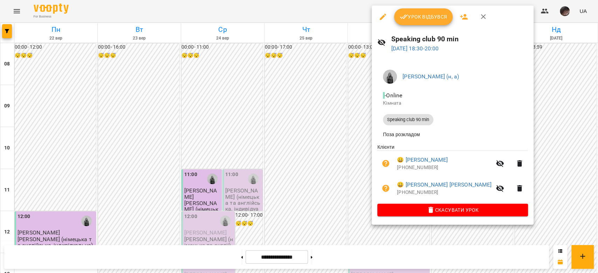
click at [524, 166] on div at bounding box center [299, 136] width 598 height 273
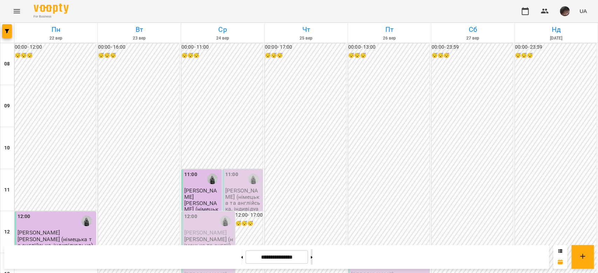
click at [313, 260] on button at bounding box center [312, 256] width 2 height 15
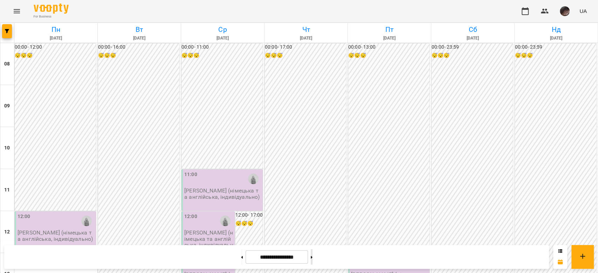
click at [313, 260] on button at bounding box center [312, 256] width 2 height 15
click at [241, 257] on button at bounding box center [242, 256] width 2 height 15
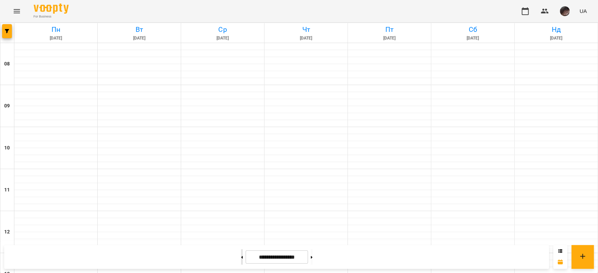
click at [241, 257] on button at bounding box center [242, 256] width 2 height 15
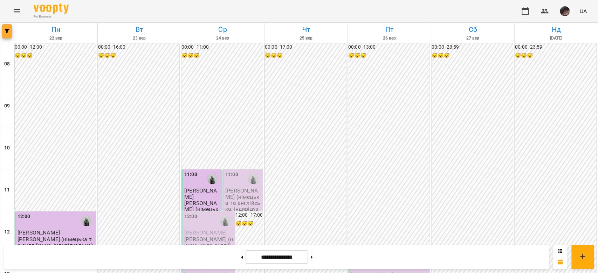
click at [6, 36] on button "button" at bounding box center [7, 31] width 10 height 14
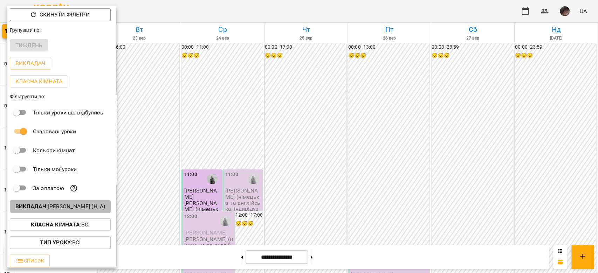
click at [86, 208] on p "Викладач : Чоповська Сніжана (н, а)" at bounding box center [60, 207] width 90 height 8
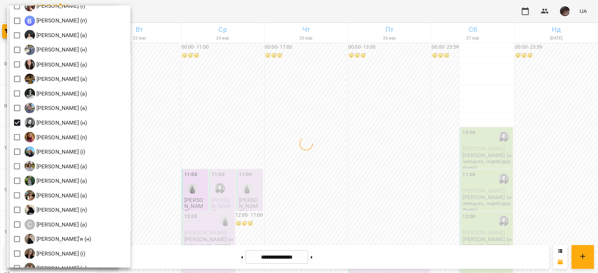
scroll to position [996, 0]
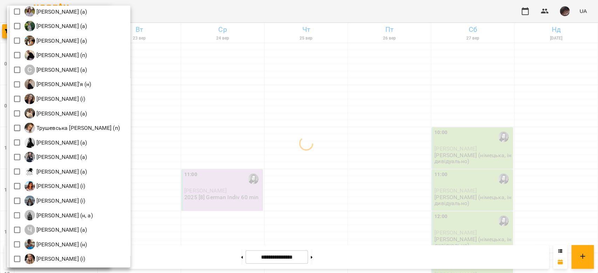
click at [467, 185] on div at bounding box center [299, 136] width 598 height 273
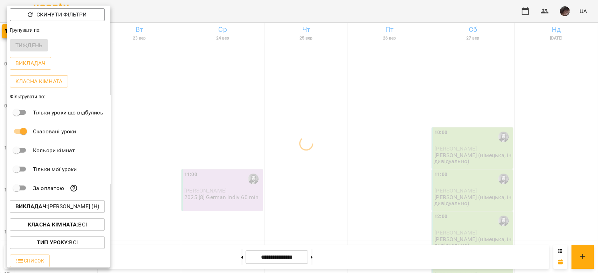
click at [468, 185] on div at bounding box center [299, 136] width 598 height 273
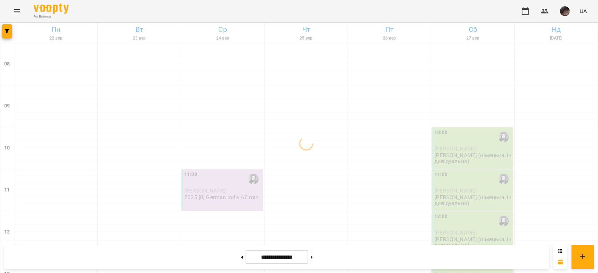
scroll to position [140, 0]
click at [313, 257] on icon at bounding box center [312, 257] width 2 height 2
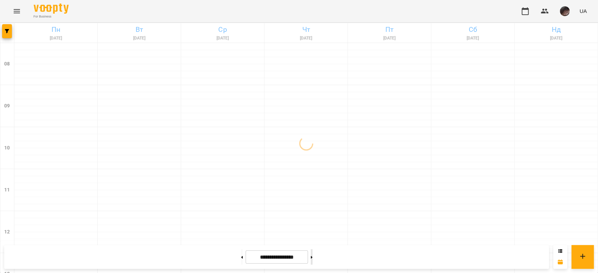
click at [313, 257] on icon at bounding box center [312, 257] width 2 height 2
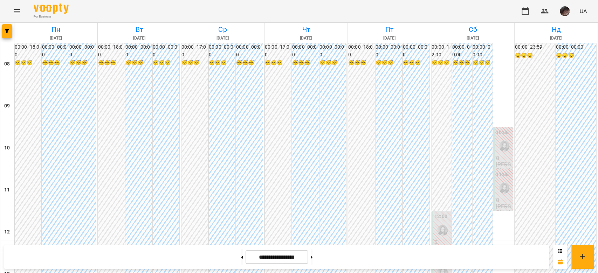
scroll to position [432, 0]
click at [241, 258] on button at bounding box center [242, 256] width 2 height 15
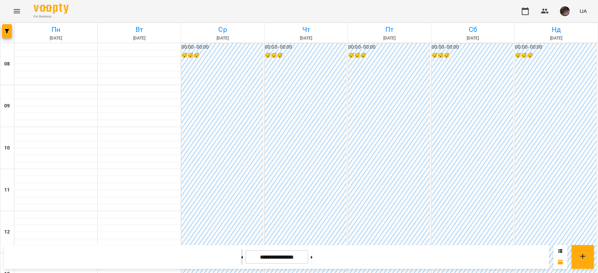
click at [241, 259] on button at bounding box center [242, 256] width 2 height 15
type input "**********"
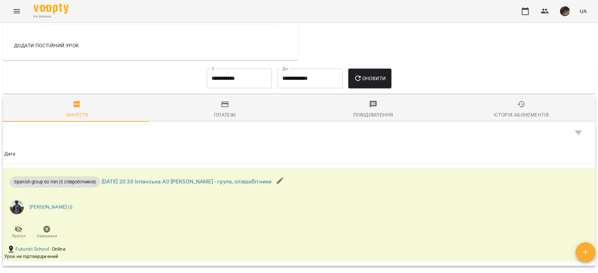
scroll to position [421, 0]
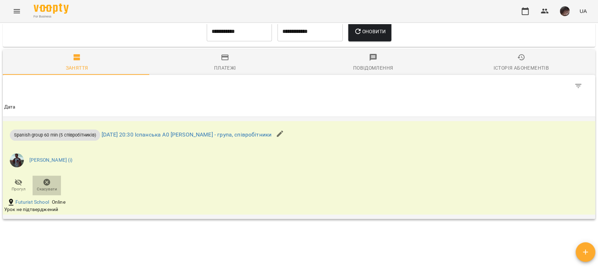
click at [51, 188] on span "Скасувати" at bounding box center [47, 185] width 20 height 14
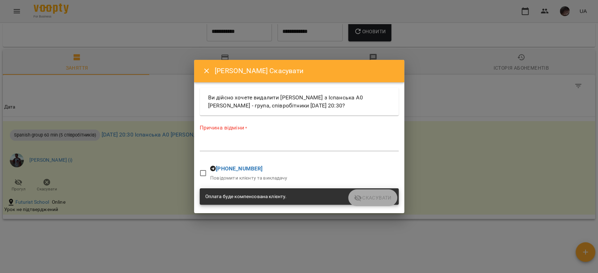
click at [233, 152] on div "Причина відміни * *" at bounding box center [299, 139] width 199 height 30
click at [233, 149] on textarea at bounding box center [299, 145] width 199 height 7
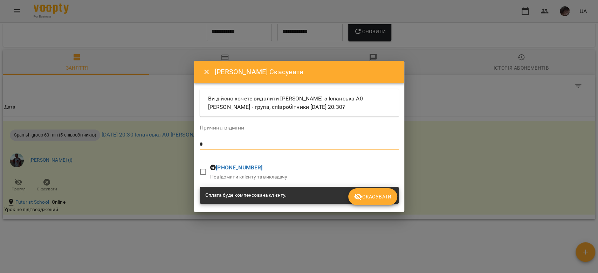
type textarea "*"
click at [377, 205] on button "Скасувати" at bounding box center [372, 197] width 49 height 17
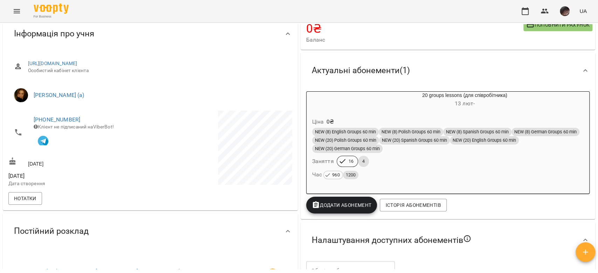
scroll to position [0, 0]
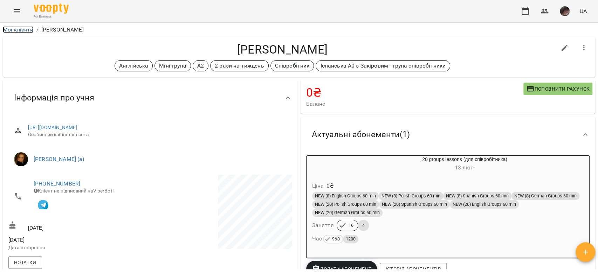
click at [24, 32] on link "Мої клієнти" at bounding box center [18, 29] width 31 height 7
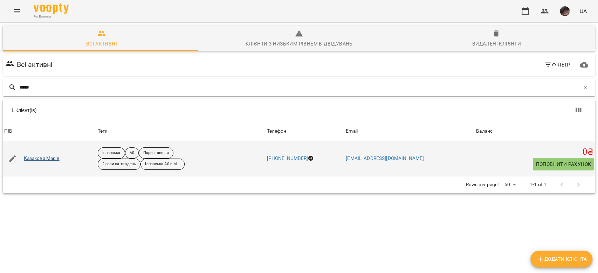
type input "*****"
click at [34, 157] on link "Казакова Мар'я" at bounding box center [42, 158] width 36 height 7
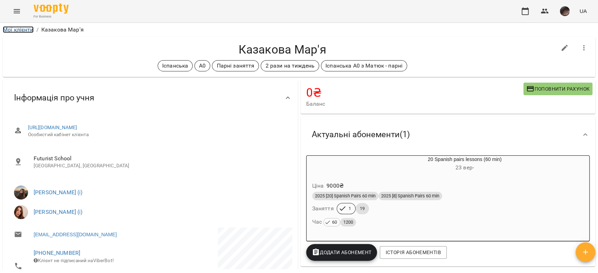
click at [22, 26] on link "Мої клієнти" at bounding box center [18, 29] width 31 height 7
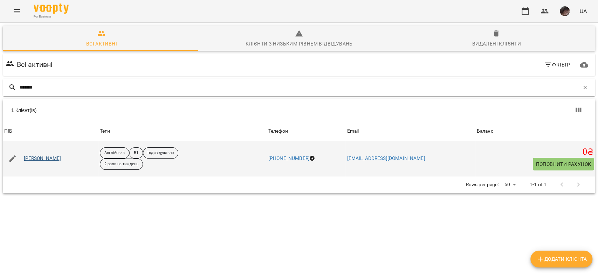
type input "*******"
click at [48, 161] on link "[PERSON_NAME]" at bounding box center [42, 158] width 37 height 7
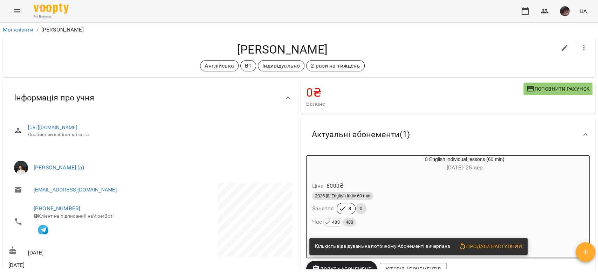
click at [25, 26] on li "Мої клієнти" at bounding box center [18, 30] width 31 height 8
click at [24, 29] on link "Мої клієнти" at bounding box center [18, 29] width 31 height 7
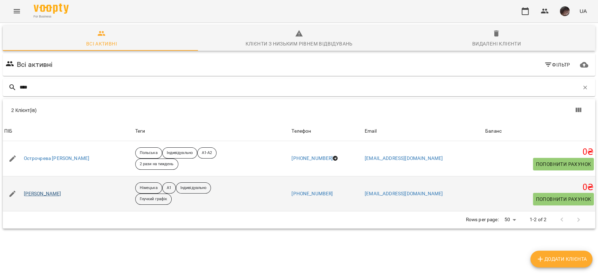
type input "****"
click at [38, 195] on link "[PERSON_NAME]" at bounding box center [42, 194] width 37 height 7
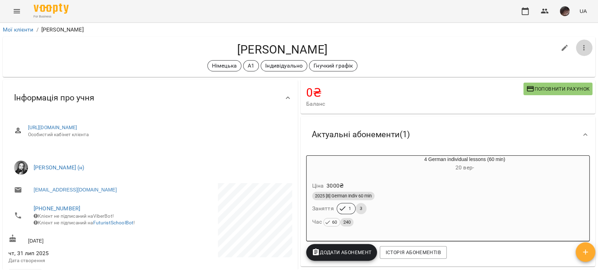
click at [580, 49] on icon "button" at bounding box center [584, 48] width 8 height 8
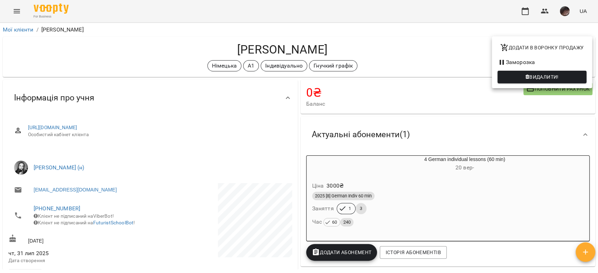
click at [543, 62] on li "Заморозка" at bounding box center [542, 62] width 100 height 13
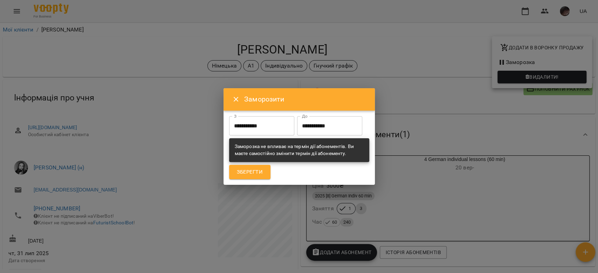
click at [276, 116] on input "**********" at bounding box center [261, 126] width 65 height 20
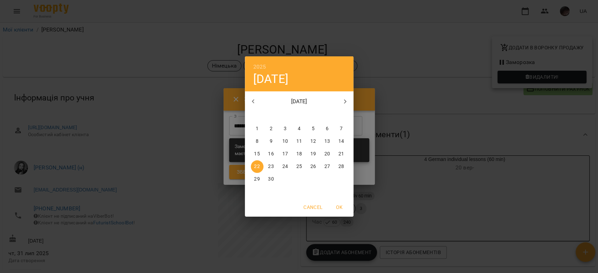
click at [341, 97] on icon "button" at bounding box center [345, 101] width 8 height 8
click at [286, 128] on p "1" at bounding box center [284, 128] width 3 height 7
type input "**********"
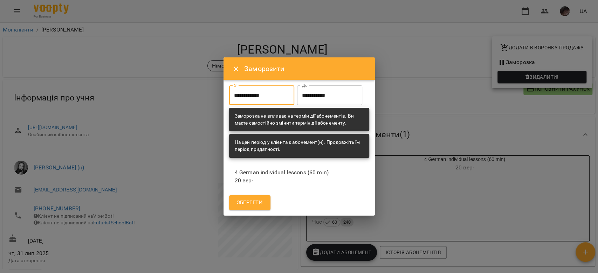
click at [297, 105] on input "**********" at bounding box center [329, 96] width 65 height 20
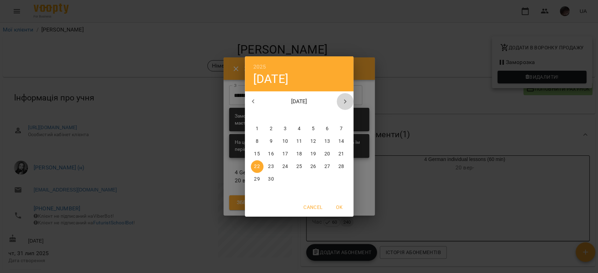
click at [342, 102] on icon "button" at bounding box center [345, 101] width 8 height 8
click at [312, 142] on p "10" at bounding box center [313, 141] width 6 height 7
type input "**********"
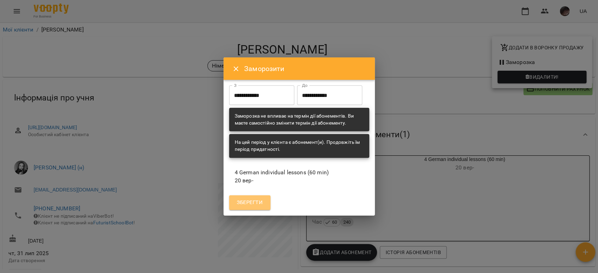
click at [261, 207] on span "Зберегти" at bounding box center [250, 202] width 26 height 9
